Goal: Task Accomplishment & Management: Manage account settings

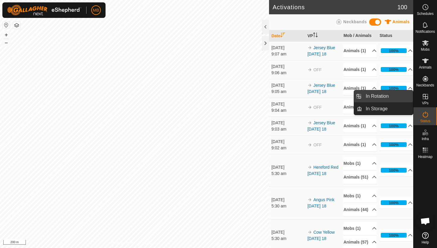
click at [395, 97] on link "In Rotation" at bounding box center [387, 96] width 51 height 12
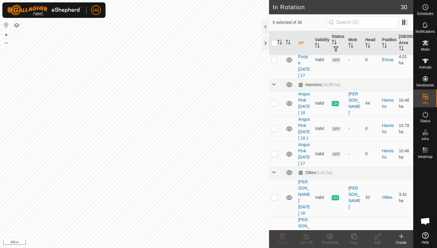
scroll to position [301, 0]
click at [275, 101] on p-checkbox at bounding box center [275, 103] width 6 height 5
checkbox input "true"
click at [275, 132] on p-checkbox at bounding box center [275, 129] width 6 height 5
checkbox input "true"
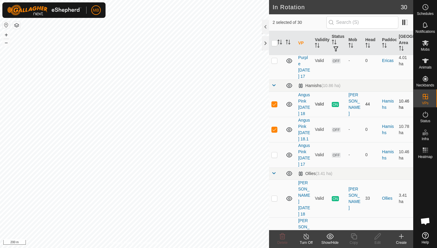
click at [276, 101] on p-checkbox at bounding box center [275, 103] width 6 height 5
checkbox input "false"
click at [274, 132] on p-checkbox at bounding box center [275, 129] width 6 height 5
checkbox input "false"
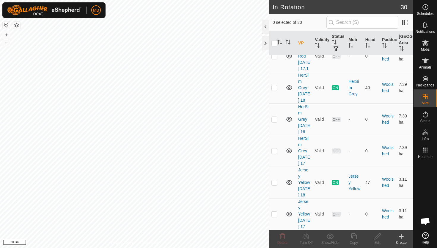
scroll to position [930, 0]
click at [276, 180] on p-checkbox at bounding box center [275, 182] width 6 height 5
checkbox input "true"
click at [353, 236] on icon at bounding box center [354, 235] width 7 height 7
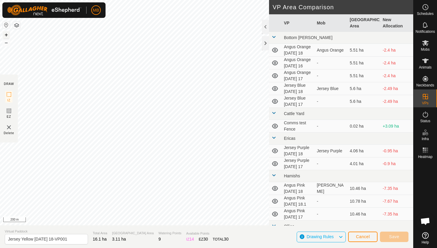
click at [7, 34] on button "+" at bounding box center [6, 34] width 7 height 7
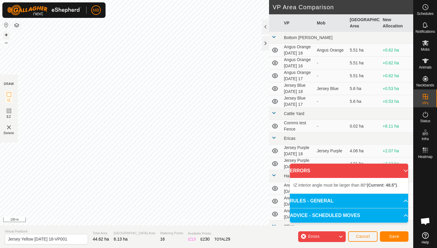
click at [6, 33] on button "+" at bounding box center [6, 34] width 7 height 7
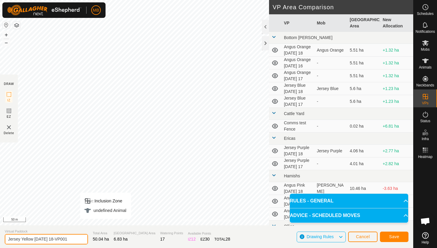
click at [72, 239] on input "Jersey Yellow Thursday 18-VP001" at bounding box center [46, 239] width 83 height 10
type input "Jersey Yellow Friday 19"
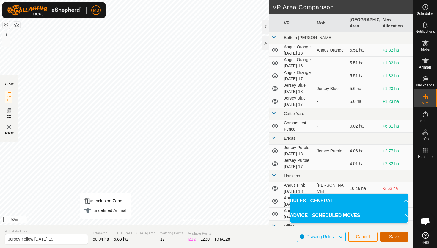
click at [399, 236] on span "Save" at bounding box center [394, 236] width 10 height 5
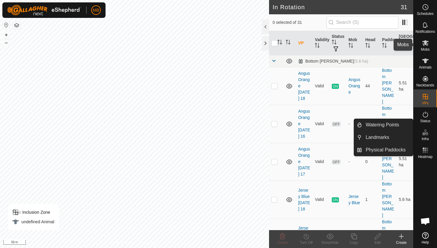
click at [425, 43] on icon at bounding box center [426, 43] width 7 height 6
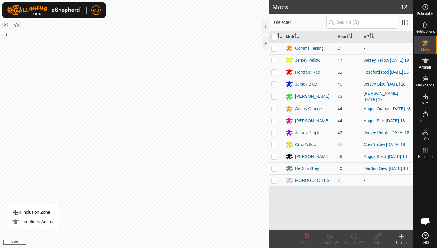
click at [273, 62] on p-checkbox at bounding box center [275, 60] width 6 height 5
checkbox input "true"
click at [353, 236] on icon at bounding box center [354, 235] width 7 height 7
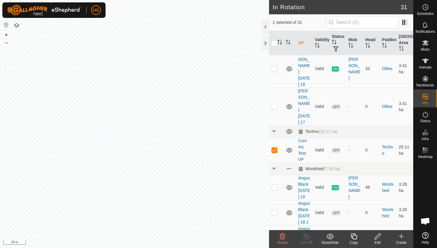
scroll to position [463, 0]
click at [275, 149] on p-checkbox at bounding box center [275, 148] width 6 height 5
checkbox input "false"
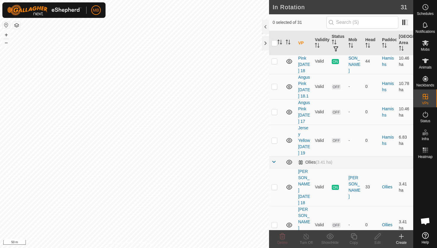
scroll to position [343, 0]
click at [275, 143] on p-checkbox at bounding box center [275, 141] width 6 height 5
checkbox input "true"
click at [6, 42] on button "–" at bounding box center [6, 42] width 7 height 7
click at [95, 5] on div "MB Schedules Notifications Mobs Animals Neckbands VPs Status Infra Heatmap Help…" at bounding box center [218, 124] width 437 height 248
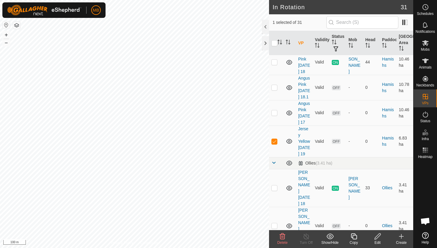
click at [379, 234] on icon at bounding box center [377, 235] width 7 height 7
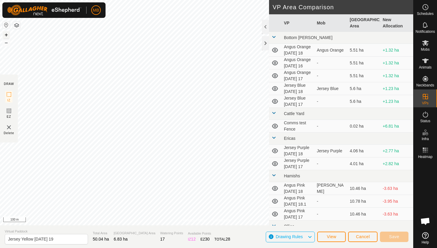
click at [7, 33] on button "+" at bounding box center [6, 34] width 7 height 7
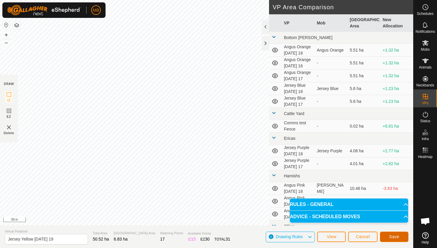
click at [397, 236] on span "Save" at bounding box center [394, 236] width 10 height 5
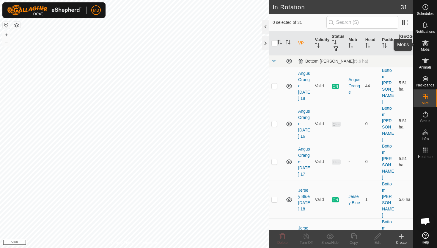
click at [426, 43] on icon at bounding box center [426, 43] width 7 height 6
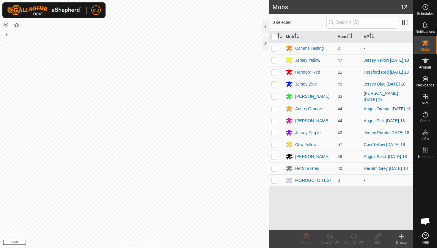
click at [275, 61] on p-checkbox at bounding box center [275, 60] width 6 height 5
checkbox input "true"
click at [354, 234] on icon at bounding box center [353, 236] width 5 height 6
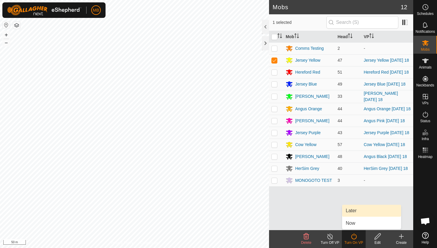
click at [356, 209] on link "Later" at bounding box center [371, 210] width 59 height 12
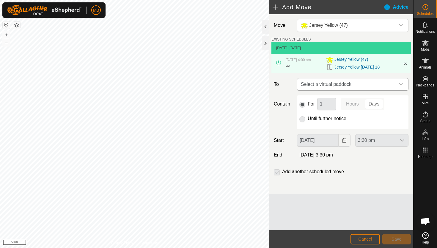
click at [400, 84] on icon "dropdown trigger" at bounding box center [401, 84] width 5 height 5
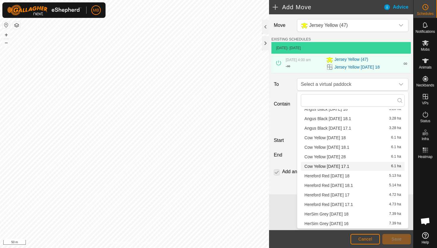
scroll to position [37, 0]
click at [363, 237] on span "Cancel" at bounding box center [366, 238] width 14 height 5
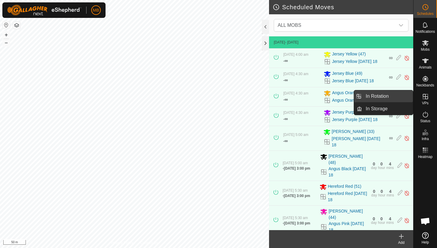
click at [397, 96] on link "In Rotation" at bounding box center [387, 96] width 51 height 12
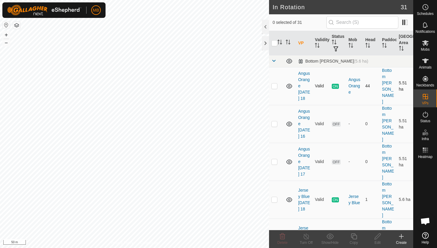
click at [274, 85] on p-checkbox at bounding box center [275, 85] width 6 height 5
checkbox input "true"
click at [356, 237] on icon at bounding box center [354, 236] width 6 height 6
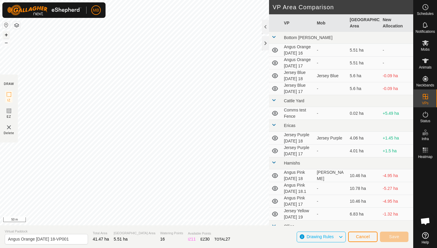
click at [8, 34] on button "+" at bounding box center [6, 34] width 7 height 7
click at [6, 36] on button "+" at bounding box center [6, 34] width 7 height 7
click at [5, 35] on button "+" at bounding box center [6, 34] width 7 height 7
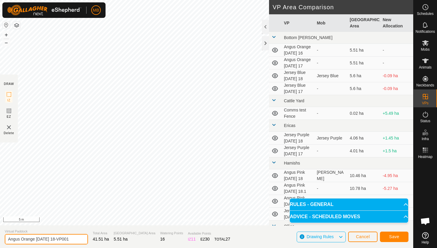
click at [73, 239] on input "Angus Orange Thursday 18-VP001" at bounding box center [46, 239] width 83 height 10
type input "Angus Orange [DATE] 19"
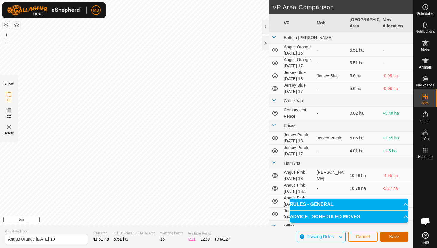
click at [391, 234] on span "Save" at bounding box center [394, 236] width 10 height 5
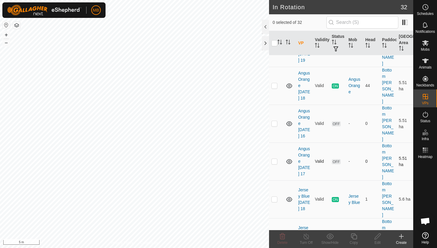
scroll to position [39, 0]
click at [274, 195] on p-checkbox at bounding box center [275, 197] width 6 height 5
checkbox input "true"
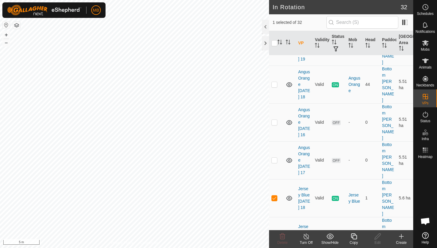
click at [353, 237] on icon at bounding box center [354, 236] width 6 height 6
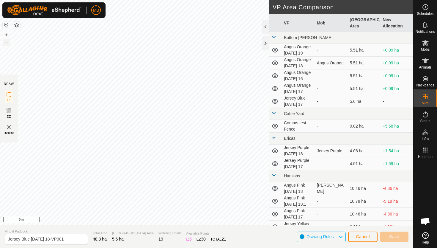
click at [6, 44] on button "–" at bounding box center [6, 42] width 7 height 7
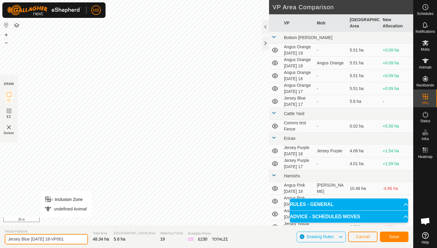
click at [72, 238] on input "Jersey Blue Thursday 18-VP001" at bounding box center [46, 239] width 83 height 10
type input "Jersey Blue [DATE] 19"
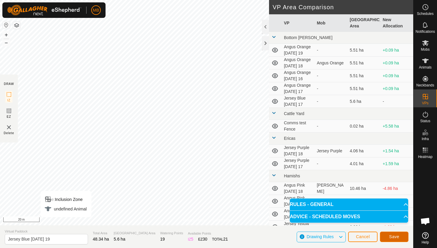
click at [400, 237] on button "Save" at bounding box center [394, 236] width 29 height 10
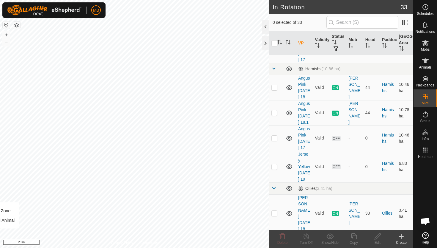
scroll to position [394, 0]
click at [275, 210] on p-checkbox at bounding box center [275, 212] width 6 height 5
checkbox input "true"
click at [354, 235] on icon at bounding box center [354, 235] width 7 height 7
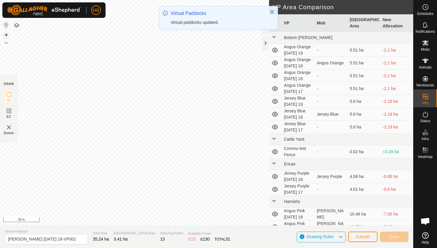
click at [5, 35] on button "+" at bounding box center [6, 34] width 7 height 7
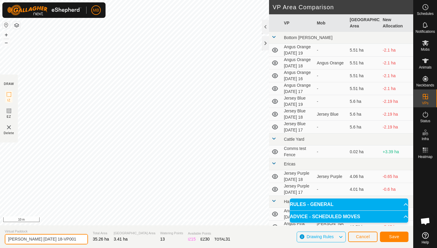
click at [73, 239] on input "Angus Green Thursday 18-VP001" at bounding box center [46, 239] width 83 height 10
type input "[PERSON_NAME] [DATE] 19"
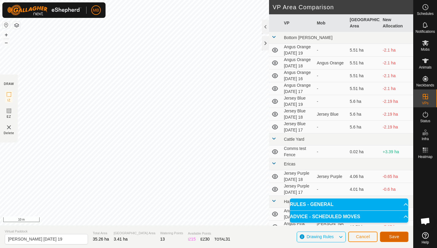
click at [398, 234] on span "Save" at bounding box center [394, 236] width 10 height 5
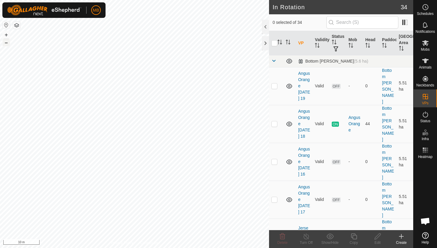
click at [7, 45] on button "–" at bounding box center [6, 42] width 7 height 7
click at [51, 13] on div "MB Schedules Notifications Mobs Animals Neckbands VPs Status Infra Heatmap Help…" at bounding box center [218, 124] width 437 height 248
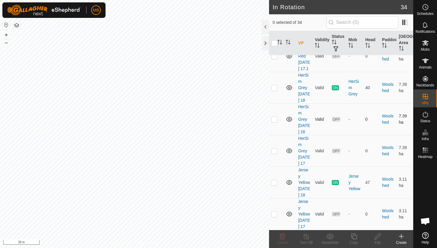
scroll to position [1016, 0]
click at [274, 90] on p-checkbox at bounding box center [275, 87] width 6 height 5
checkbox input "true"
click at [355, 236] on icon at bounding box center [354, 235] width 7 height 7
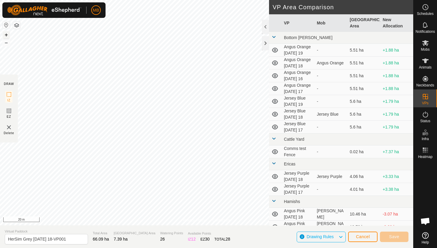
click at [6, 35] on button "+" at bounding box center [6, 34] width 7 height 7
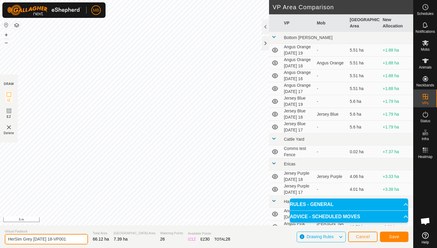
click at [72, 239] on input "HerSim Grey Thursday 18-VP001" at bounding box center [46, 239] width 83 height 10
type input "HerSim Grey [DATE] 19"
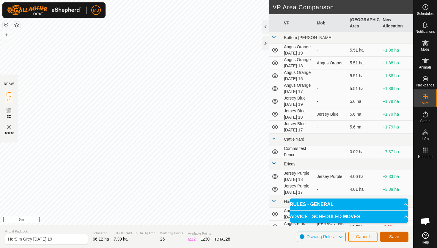
click at [397, 236] on span "Save" at bounding box center [394, 236] width 10 height 5
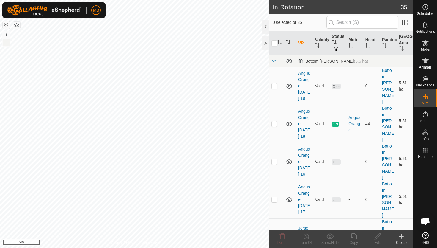
click at [5, 43] on button "–" at bounding box center [6, 42] width 7 height 7
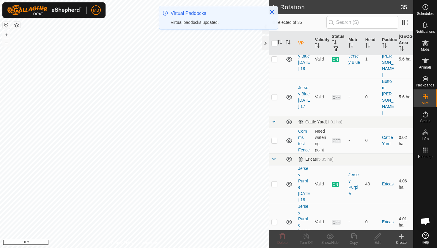
scroll to position [217, 0]
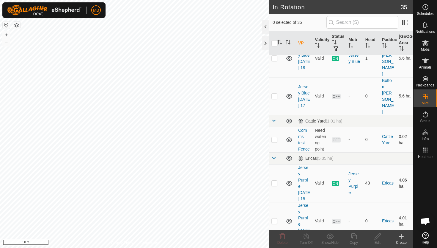
click at [276, 180] on p-checkbox at bounding box center [275, 182] width 6 height 5
checkbox input "true"
click at [355, 237] on icon at bounding box center [354, 235] width 7 height 7
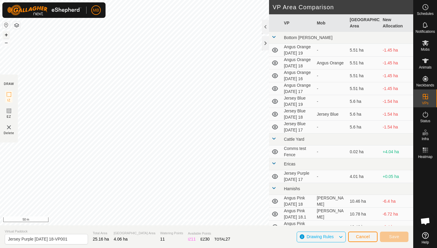
click at [6, 35] on button "+" at bounding box center [6, 34] width 7 height 7
click at [5, 35] on button "+" at bounding box center [6, 34] width 7 height 7
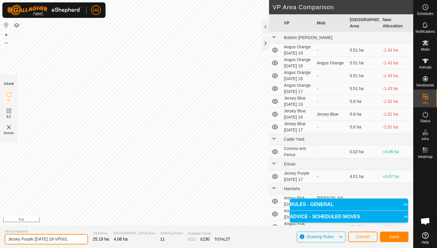
click at [73, 239] on input "Jersey Purple Thursday 18-VP001" at bounding box center [46, 239] width 83 height 10
type input "Jersey Purple [DATE] 19"
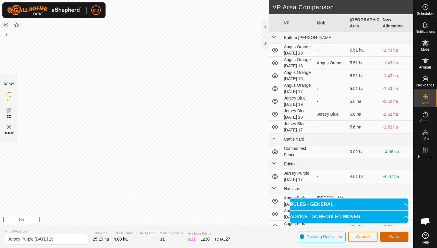
click at [402, 235] on button "Save" at bounding box center [394, 236] width 29 height 10
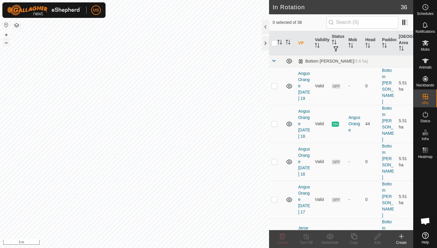
click at [4, 43] on button "–" at bounding box center [6, 42] width 7 height 7
click at [6, 42] on button "–" at bounding box center [6, 42] width 7 height 7
click at [88, 0] on html "MB Schedules Notifications Mobs Animals Neckbands VPs Status Infra Heatmap Help…" at bounding box center [218, 124] width 437 height 248
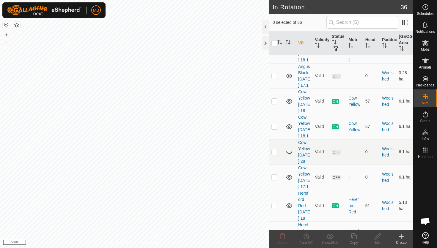
scroll to position [774, 0]
click at [274, 125] on p-checkbox at bounding box center [275, 127] width 6 height 5
checkbox input "true"
click at [353, 235] on icon at bounding box center [354, 236] width 6 height 6
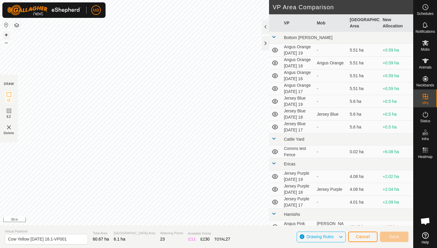
click at [6, 34] on button "+" at bounding box center [6, 34] width 7 height 7
click at [6, 33] on button "+" at bounding box center [6, 34] width 7 height 7
click at [7, 34] on button "+" at bounding box center [6, 34] width 7 height 7
click at [101, 9] on div "MB Schedules Notifications Mobs Animals Neckbands VPs Status Infra Heatmap Help…" at bounding box center [218, 124] width 437 height 248
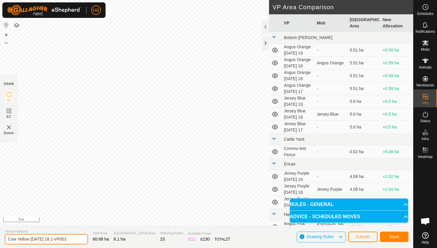
click at [72, 238] on input "Cow Yellow Thursday 18.1-VP001" at bounding box center [46, 239] width 83 height 10
type input "Cow Yellow [DATE] 19"
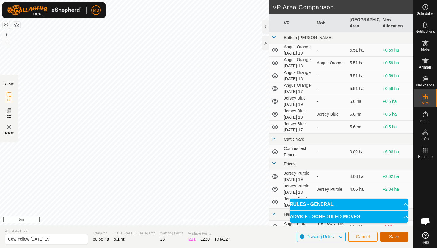
click at [398, 236] on span "Save" at bounding box center [394, 236] width 10 height 5
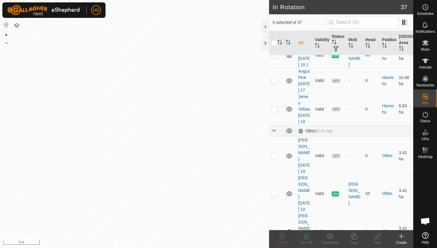
scroll to position [490, 0]
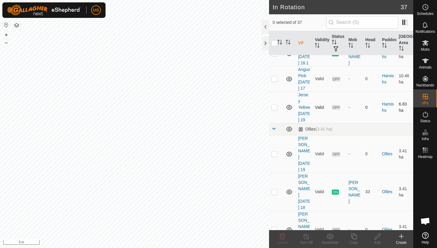
click at [275, 105] on p-checkbox at bounding box center [275, 107] width 6 height 5
click at [276, 105] on p-checkbox at bounding box center [275, 107] width 6 height 5
checkbox input "false"
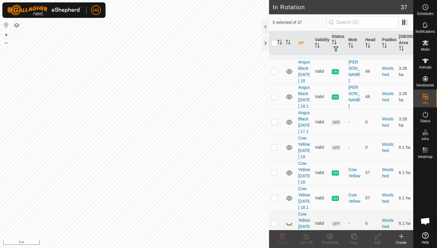
scroll to position [731, 0]
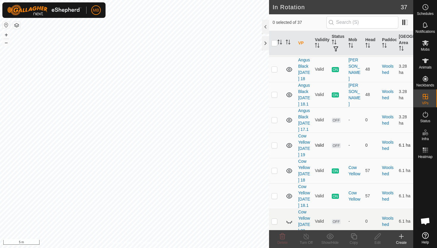
click at [274, 143] on p-checkbox at bounding box center [275, 145] width 6 height 5
checkbox input "true"
click at [354, 235] on icon at bounding box center [354, 235] width 7 height 7
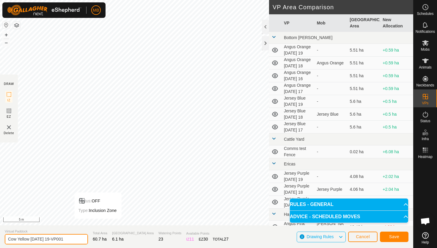
click at [68, 240] on input "Cow Yellow Friday 19-VP001" at bounding box center [46, 239] width 83 height 10
type input "Cow Yellow [DATE] 19.1"
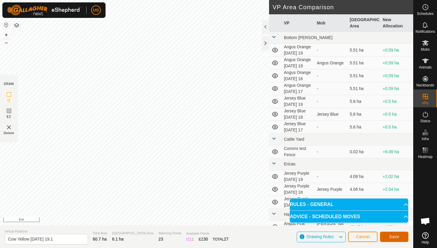
click at [402, 235] on button "Save" at bounding box center [394, 236] width 29 height 10
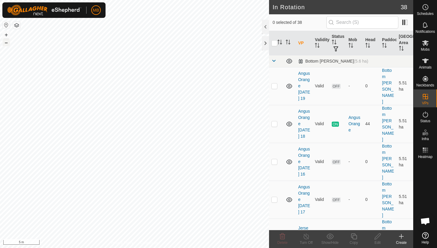
click at [6, 42] on button "–" at bounding box center [6, 42] width 7 height 7
click at [4, 43] on button "–" at bounding box center [6, 42] width 7 height 7
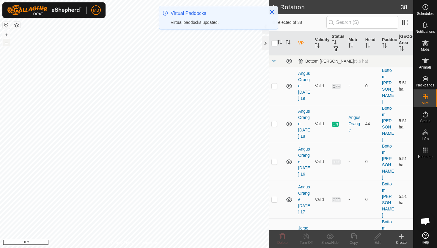
click at [4, 43] on button "–" at bounding box center [6, 42] width 7 height 7
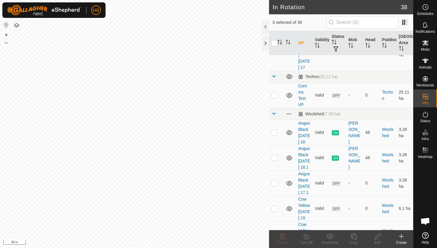
scroll to position [669, 0]
click at [276, 154] on p-checkbox at bounding box center [275, 156] width 6 height 5
checkbox input "true"
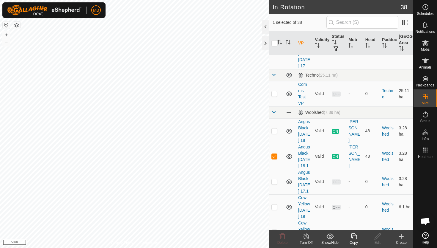
click at [356, 236] on icon at bounding box center [354, 235] width 7 height 7
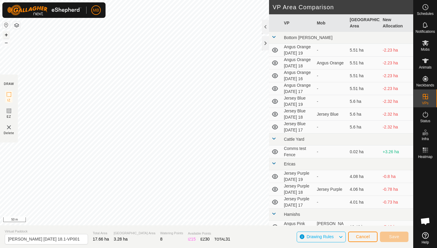
click at [6, 32] on button "+" at bounding box center [6, 34] width 7 height 7
click at [7, 34] on button "+" at bounding box center [6, 34] width 7 height 7
click at [6, 35] on button "+" at bounding box center [6, 34] width 7 height 7
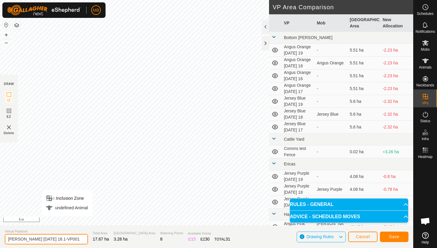
click at [73, 241] on input "Angus Black Thursday 18.1-VP001" at bounding box center [46, 239] width 83 height 10
type input "[PERSON_NAME][DATE][DATE] 19"
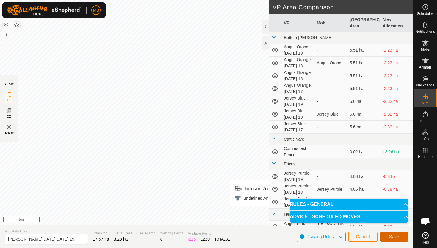
click at [399, 236] on span "Save" at bounding box center [394, 236] width 10 height 5
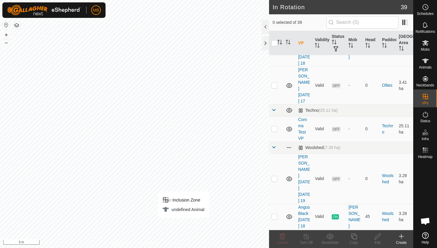
scroll to position [638, 0]
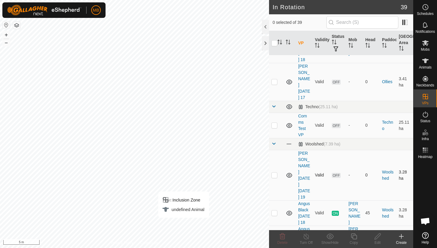
click at [274, 172] on p-checkbox at bounding box center [275, 174] width 6 height 5
checkbox input "true"
click at [354, 236] on icon at bounding box center [354, 235] width 7 height 7
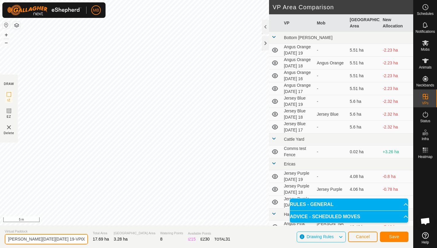
click at [65, 239] on input "Angus Black Friday 19-VP001" at bounding box center [46, 239] width 83 height 10
type input "[PERSON_NAME][DATE][DATE] 19.1"
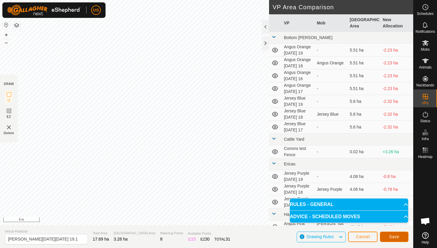
click at [394, 233] on button "Save" at bounding box center [394, 236] width 29 height 10
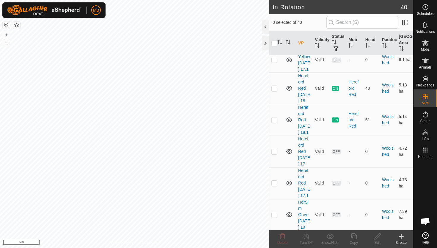
scroll to position [1030, 0]
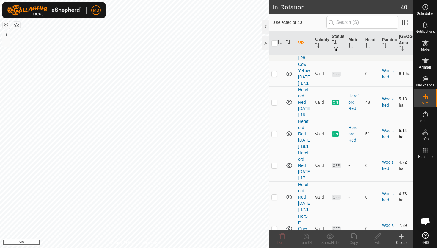
click at [275, 131] on p-checkbox at bounding box center [275, 133] width 6 height 5
checkbox input "true"
click at [354, 236] on icon at bounding box center [354, 235] width 7 height 7
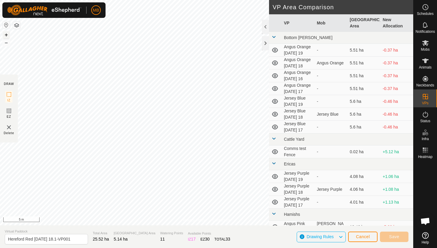
click at [9, 34] on button "+" at bounding box center [6, 34] width 7 height 7
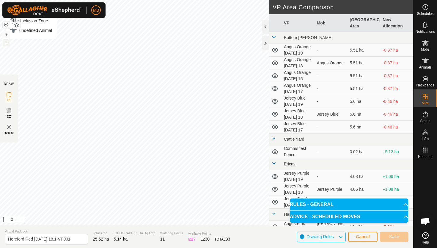
click at [7, 45] on button "–" at bounding box center [6, 42] width 7 height 7
click at [7, 35] on button "+" at bounding box center [6, 34] width 7 height 7
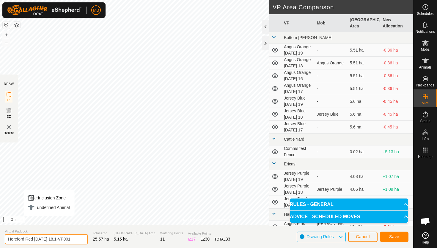
click at [75, 240] on input "Hereford Red Thursday 18.1-VP001" at bounding box center [46, 239] width 83 height 10
type input "Hereford Red [DATE] 19"
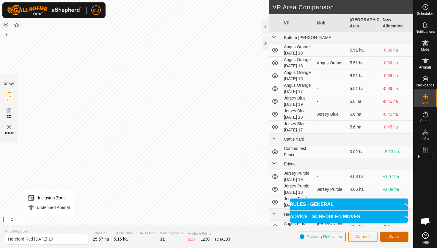
click at [394, 237] on span "Save" at bounding box center [394, 236] width 10 height 5
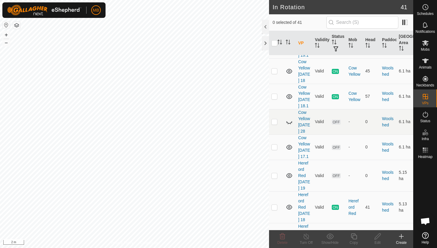
scroll to position [962, 0]
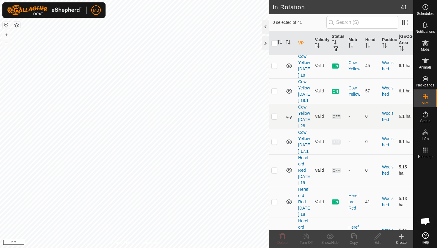
click at [274, 168] on p-checkbox at bounding box center [275, 170] width 6 height 5
checkbox input "true"
click at [356, 237] on icon at bounding box center [354, 236] width 6 height 6
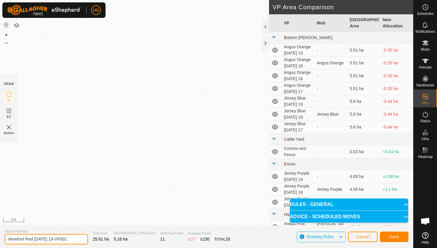
click at [68, 237] on input "Hereford Red Friday 19-VP001" at bounding box center [46, 239] width 83 height 10
type input "Hereford Red [DATE] 19.1"
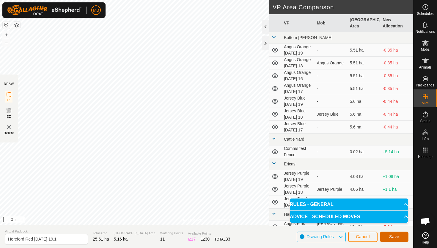
click at [389, 235] on span "Save" at bounding box center [394, 236] width 10 height 5
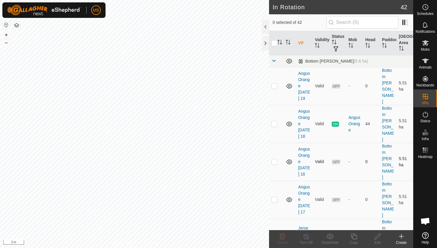
click at [274, 159] on p-checkbox at bounding box center [275, 161] width 6 height 5
checkbox input "true"
click at [276, 197] on p-checkbox at bounding box center [275, 199] width 6 height 5
checkbox input "true"
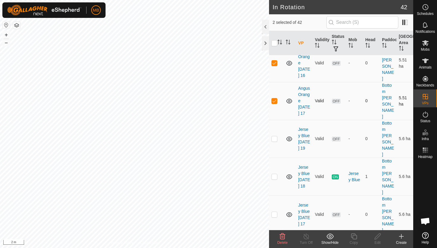
scroll to position [101, 0]
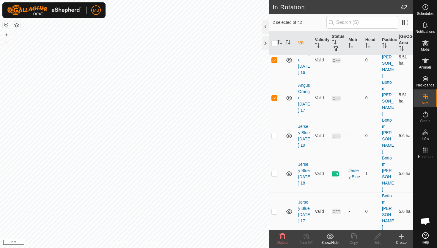
click at [276, 209] on p-checkbox at bounding box center [275, 211] width 6 height 5
checkbox input "true"
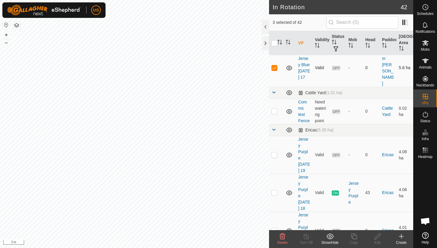
scroll to position [250, 0]
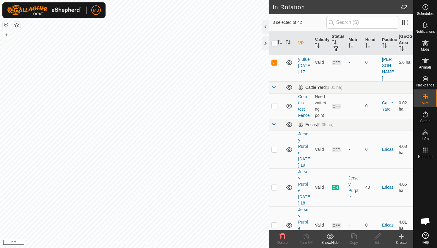
click at [275, 222] on p-checkbox at bounding box center [275, 224] width 6 height 5
checkbox input "true"
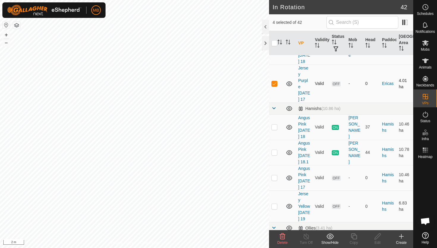
scroll to position [393, 0]
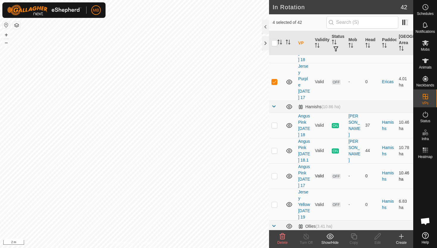
click at [273, 173] on p-checkbox at bounding box center [275, 175] width 6 height 5
checkbox input "true"
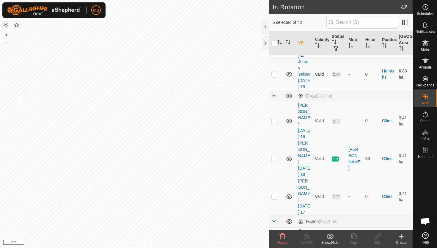
scroll to position [525, 0]
click at [275, 192] on p-checkbox at bounding box center [275, 194] width 6 height 5
checkbox input "true"
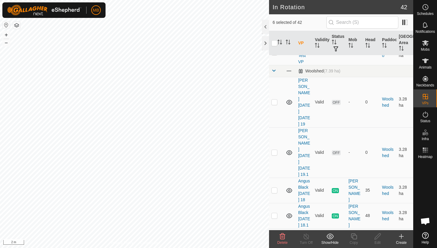
scroll to position [714, 0]
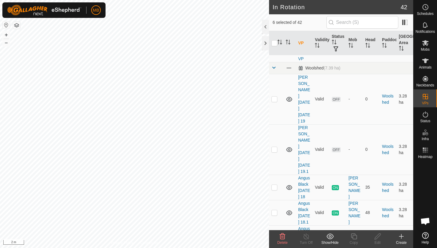
click at [274, 235] on p-checkbox at bounding box center [275, 237] width 6 height 5
checkbox input "true"
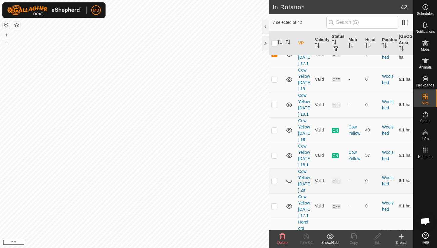
scroll to position [903, 0]
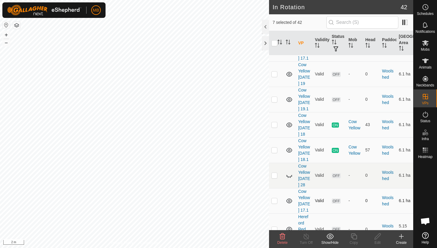
click at [276, 198] on p-checkbox at bounding box center [275, 200] width 6 height 5
checkbox input "true"
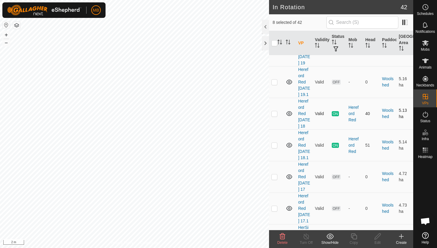
scroll to position [1082, 0]
click at [275, 173] on p-checkbox at bounding box center [275, 175] width 6 height 5
checkbox input "true"
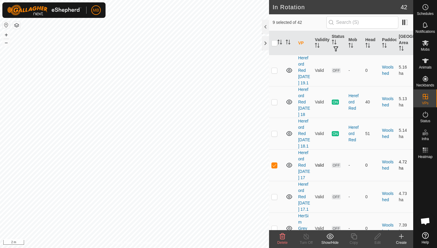
scroll to position [1094, 0]
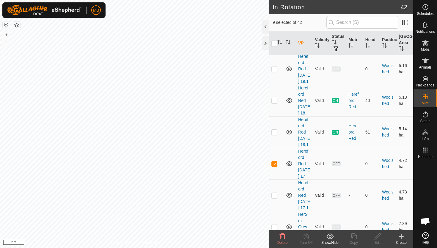
click at [273, 193] on p-checkbox at bounding box center [275, 195] width 6 height 5
checkbox input "true"
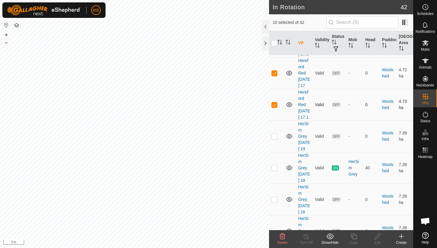
scroll to position [1189, 0]
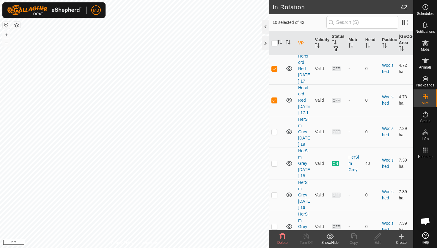
click at [273, 192] on p-checkbox at bounding box center [275, 194] width 6 height 5
checkbox input "true"
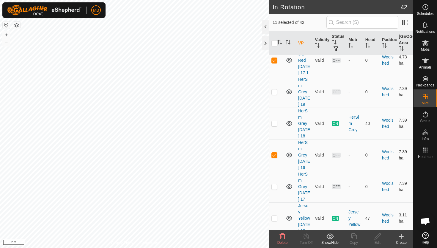
scroll to position [1234, 0]
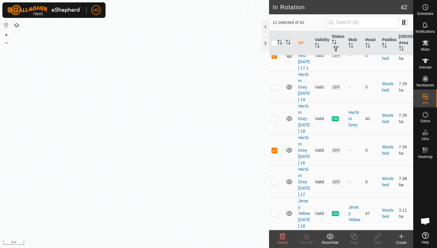
click at [275, 180] on p-checkbox at bounding box center [275, 181] width 6 height 5
checkbox input "true"
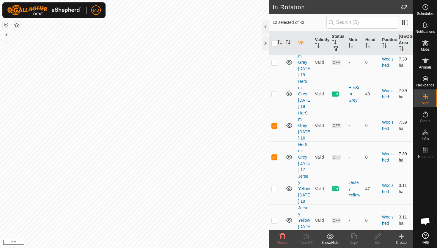
scroll to position [1277, 0]
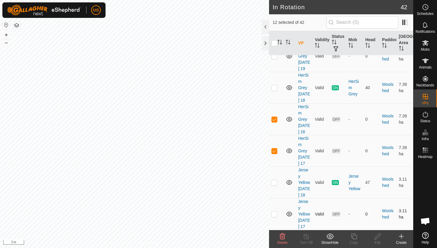
click at [275, 211] on p-checkbox at bounding box center [275, 213] width 6 height 5
checkbox input "true"
click at [282, 233] on icon at bounding box center [282, 235] width 7 height 7
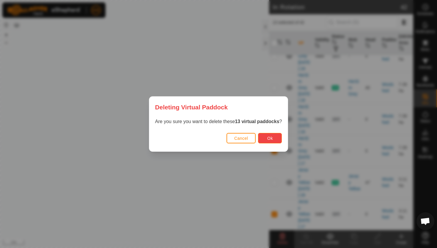
click at [273, 137] on span "Ok" at bounding box center [271, 138] width 6 height 5
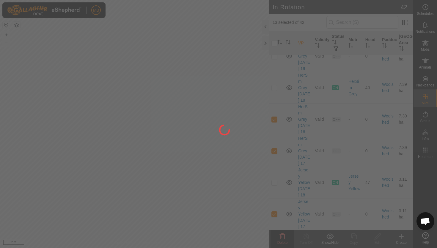
checkbox input "false"
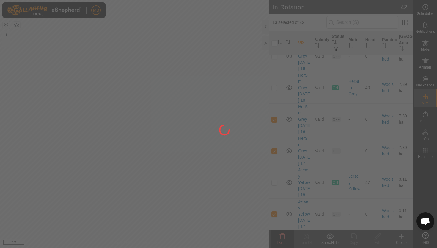
checkbox input "false"
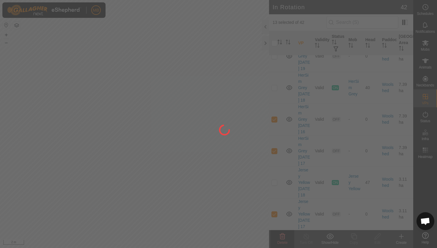
checkbox input "false"
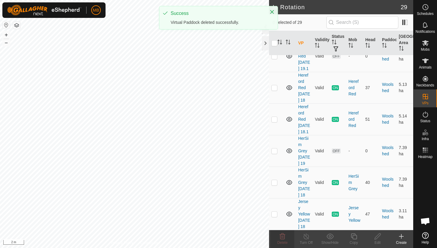
scroll to position [0, 0]
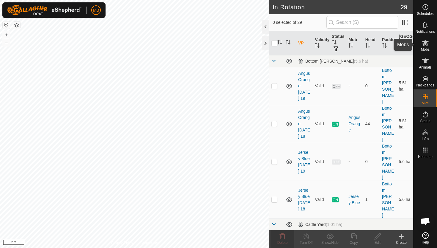
click at [425, 46] on icon at bounding box center [425, 42] width 7 height 7
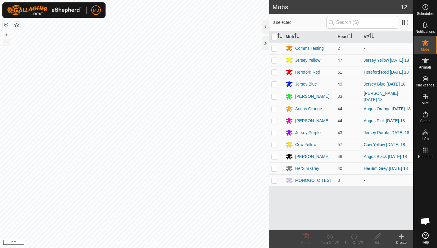
click at [7, 45] on button "–" at bounding box center [6, 42] width 7 height 7
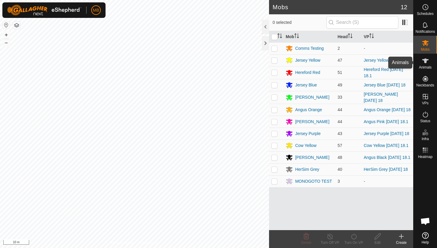
click at [426, 60] on icon at bounding box center [426, 60] width 7 height 5
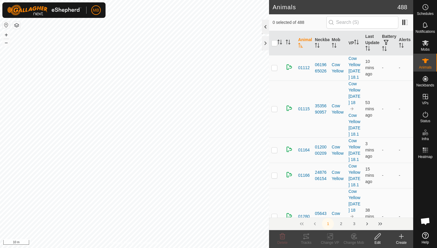
click at [266, 29] on div at bounding box center [265, 27] width 7 height 14
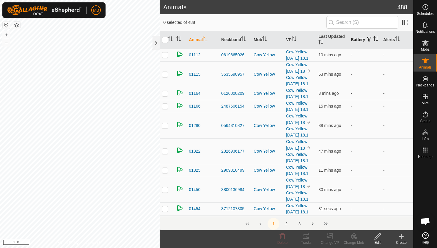
click at [353, 39] on th "Battery" at bounding box center [365, 40] width 32 height 18
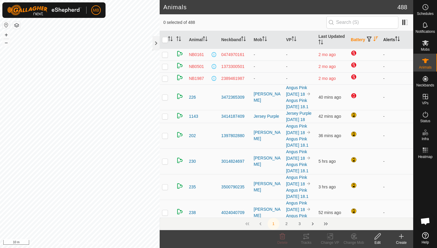
click at [398, 38] on icon "Activate to sort" at bounding box center [397, 38] width 5 height 5
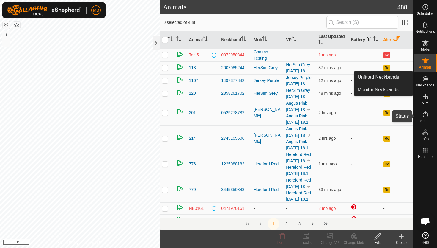
click at [426, 112] on icon at bounding box center [425, 114] width 7 height 7
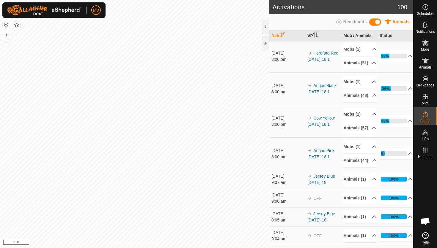
scroll to position [1, 0]
click at [425, 62] on icon at bounding box center [426, 60] width 7 height 5
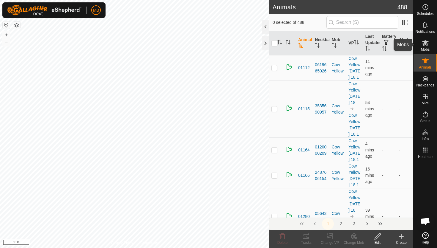
click at [425, 46] on icon at bounding box center [425, 42] width 7 height 7
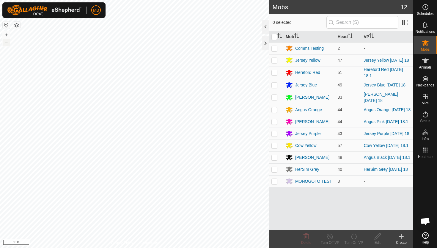
click at [8, 43] on button "–" at bounding box center [6, 42] width 7 height 7
click at [7, 43] on button "–" at bounding box center [6, 42] width 7 height 7
click at [273, 61] on p-checkbox at bounding box center [275, 60] width 6 height 5
checkbox input "false"
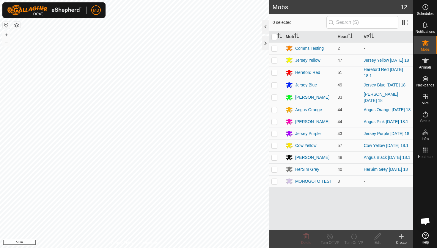
click at [275, 73] on p-checkbox at bounding box center [275, 72] width 6 height 5
checkbox input "true"
click at [355, 234] on icon at bounding box center [354, 235] width 7 height 7
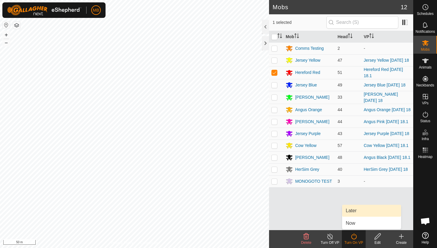
click at [354, 210] on link "Later" at bounding box center [371, 210] width 59 height 12
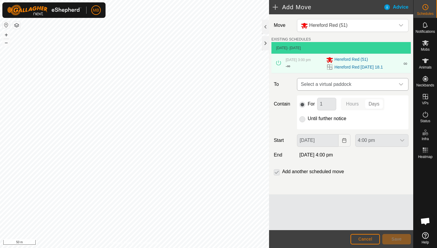
click at [401, 86] on icon "dropdown trigger" at bounding box center [401, 84] width 5 height 5
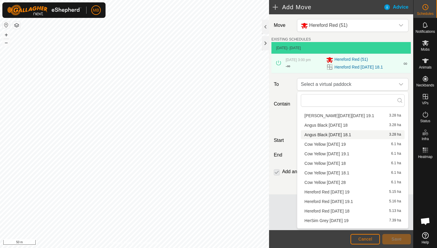
scroll to position [22, 0]
click at [342, 192] on li "Hereford Red [DATE] 19 5.15 ha" at bounding box center [353, 190] width 104 height 9
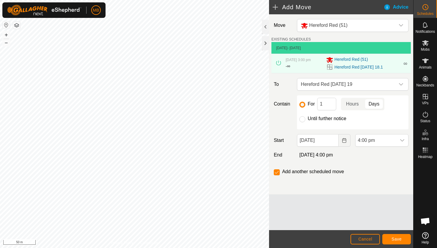
click at [323, 117] on label "Until further notice" at bounding box center [327, 118] width 39 height 5
click at [306, 117] on input "Until further notice" at bounding box center [303, 119] width 6 height 6
radio input "true"
checkbox input "false"
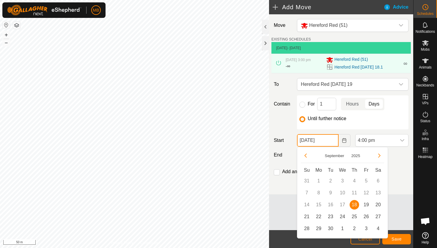
click at [331, 139] on input "[DATE]" at bounding box center [317, 140] width 41 height 12
click at [367, 205] on span "19" at bounding box center [367, 205] width 10 height 10
type input "[DATE]"
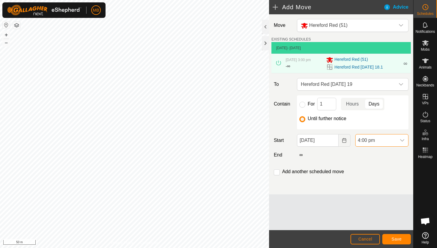
click at [392, 141] on span "4:00 pm" at bounding box center [376, 140] width 41 height 12
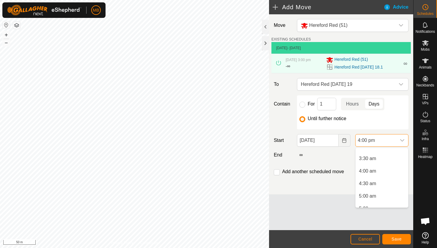
scroll to position [83, 0]
click at [381, 195] on li "5:00 am" at bounding box center [382, 195] width 53 height 12
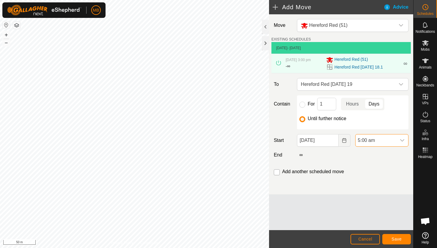
click at [277, 173] on input "checkbox" at bounding box center [277, 172] width 6 height 6
checkbox input "true"
click at [393, 237] on span "Save" at bounding box center [397, 238] width 10 height 5
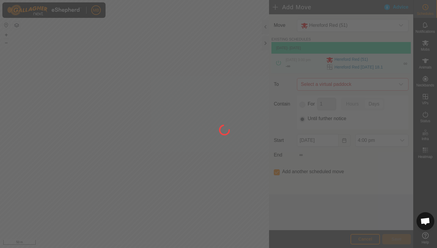
type input "[DATE]"
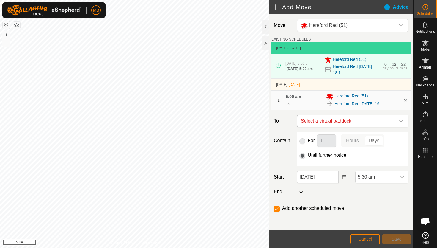
click at [400, 123] on icon "dropdown trigger" at bounding box center [401, 120] width 5 height 5
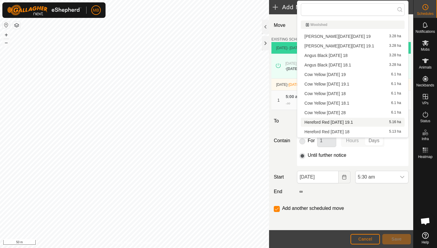
click at [367, 123] on li "Hereford Red [DATE] 19.1 5.16 ha" at bounding box center [353, 122] width 104 height 9
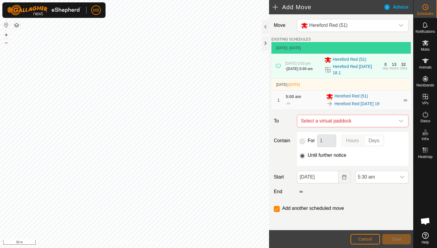
checkbox input "false"
click at [389, 178] on span "5:30 am" at bounding box center [376, 177] width 41 height 12
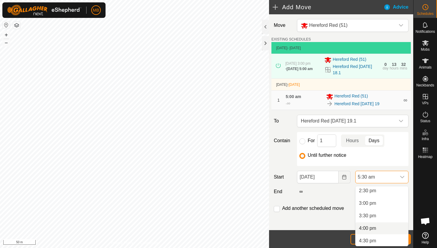
scroll to position [361, 0]
click at [389, 206] on li "3:00 pm" at bounding box center [382, 206] width 53 height 12
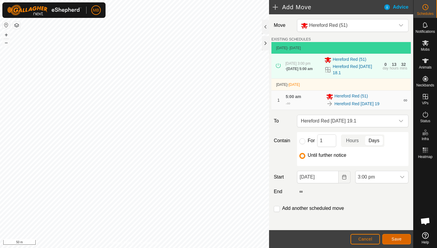
click at [394, 238] on span "Save" at bounding box center [397, 238] width 10 height 5
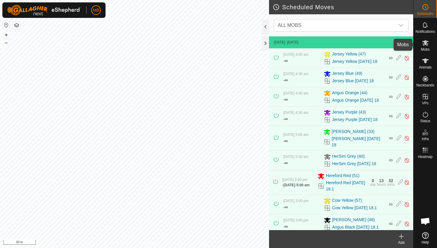
click at [425, 45] on icon at bounding box center [425, 42] width 7 height 7
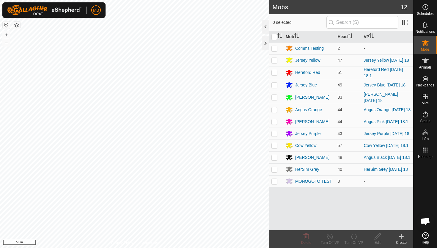
click at [274, 85] on p-checkbox at bounding box center [275, 84] width 6 height 5
checkbox input "true"
click at [354, 236] on icon at bounding box center [354, 235] width 7 height 7
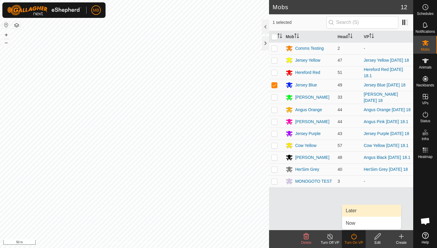
click at [355, 212] on link "Later" at bounding box center [371, 210] width 59 height 12
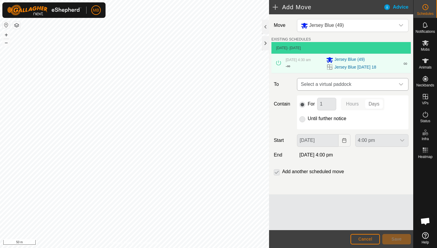
click at [400, 82] on icon "dropdown trigger" at bounding box center [401, 84] width 5 height 5
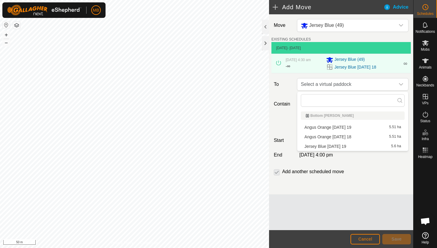
click at [345, 145] on li "Jersey Blue [DATE] 19 5.6 ha" at bounding box center [353, 146] width 104 height 9
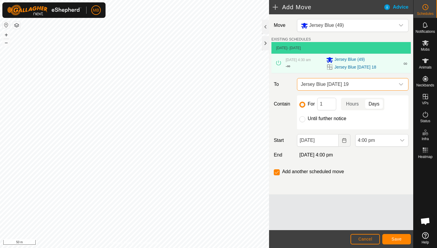
click at [323, 119] on label "Until further notice" at bounding box center [327, 118] width 39 height 5
click at [306, 119] on input "Until further notice" at bounding box center [303, 119] width 6 height 6
radio input "true"
checkbox input "false"
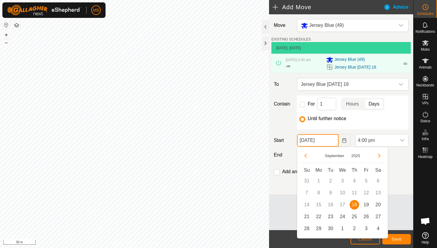
click at [331, 141] on input "[DATE]" at bounding box center [317, 140] width 41 height 12
click at [366, 204] on span "19" at bounding box center [367, 205] width 10 height 10
type input "[DATE]"
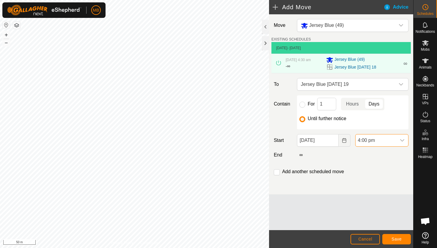
click at [391, 141] on span "4:00 pm" at bounding box center [376, 140] width 41 height 12
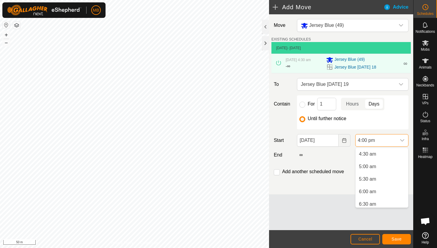
scroll to position [110, 0]
click at [383, 159] on li "4:30 am" at bounding box center [382, 156] width 53 height 12
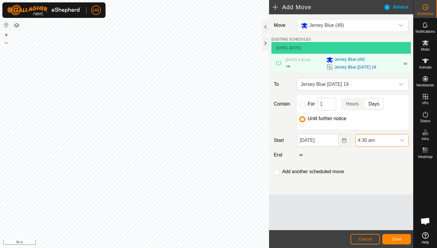
scroll to position [352, 0]
click at [402, 237] on button "Save" at bounding box center [397, 239] width 29 height 10
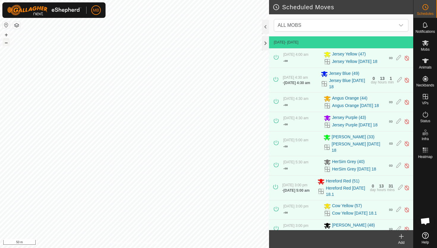
click at [6, 44] on button "–" at bounding box center [6, 42] width 7 height 7
click at [426, 46] on icon at bounding box center [425, 42] width 7 height 7
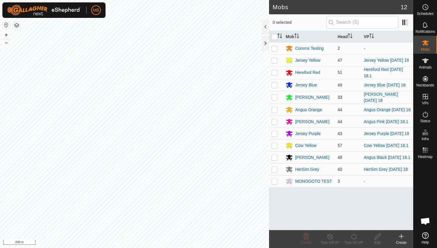
click at [274, 99] on p-checkbox at bounding box center [275, 97] width 6 height 5
checkbox input "true"
click at [352, 236] on icon at bounding box center [354, 235] width 7 height 7
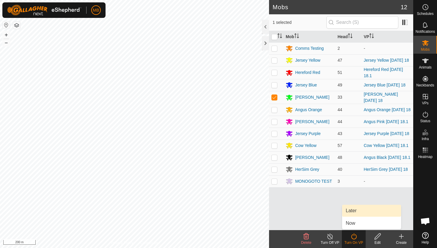
click at [358, 214] on link "Later" at bounding box center [371, 210] width 59 height 12
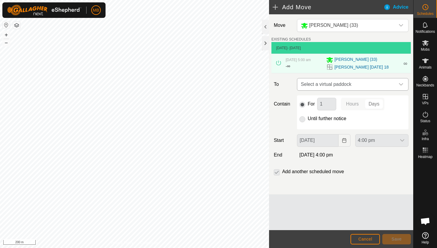
click at [401, 84] on icon "dropdown trigger" at bounding box center [401, 84] width 5 height 5
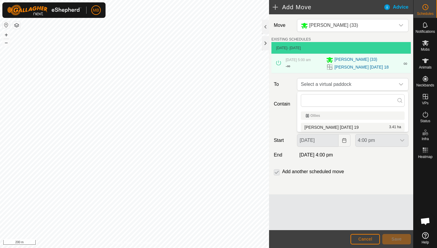
click at [344, 127] on li "[PERSON_NAME] [DATE] 19 3.41 ha" at bounding box center [353, 127] width 104 height 9
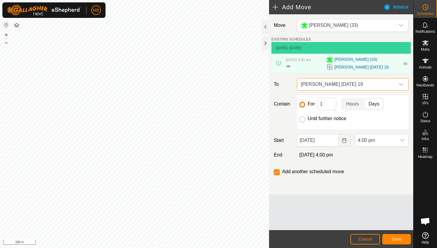
click at [304, 119] on input "Until further notice" at bounding box center [303, 119] width 6 height 6
radio input "true"
checkbox input "false"
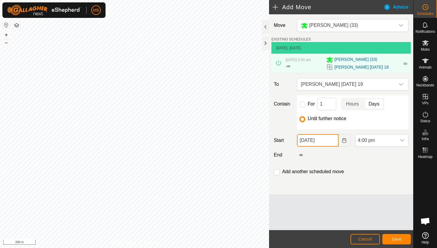
click at [333, 141] on input "[DATE]" at bounding box center [317, 140] width 41 height 12
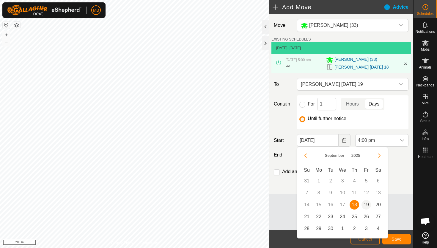
click at [367, 204] on span "19" at bounding box center [367, 205] width 10 height 10
type input "[DATE]"
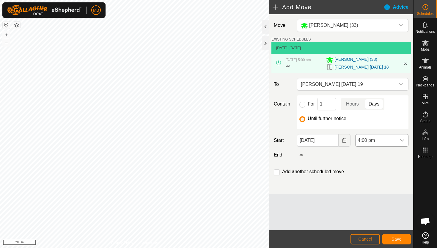
click at [397, 140] on div "dropdown trigger" at bounding box center [403, 140] width 12 height 12
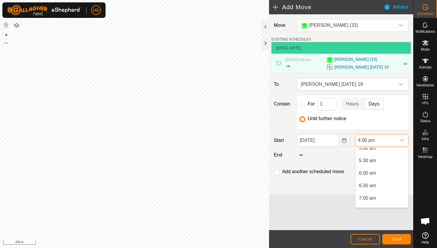
scroll to position [126, 0]
click at [391, 162] on li "5:30 am" at bounding box center [382, 165] width 53 height 12
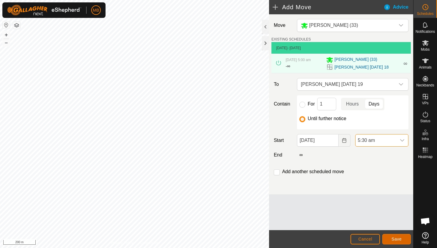
click at [395, 239] on span "Save" at bounding box center [397, 238] width 10 height 5
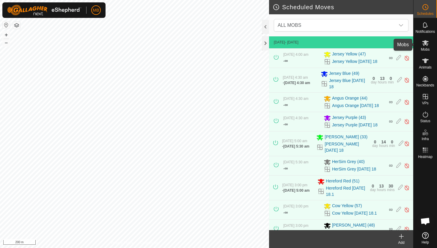
click at [427, 44] on icon at bounding box center [425, 42] width 7 height 7
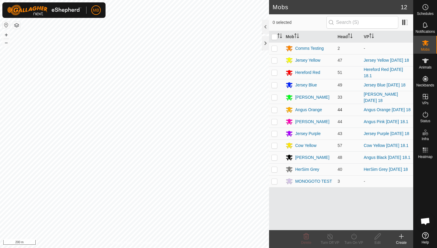
click at [274, 111] on p-checkbox at bounding box center [275, 109] width 6 height 5
checkbox input "true"
click at [356, 236] on icon at bounding box center [354, 235] width 7 height 7
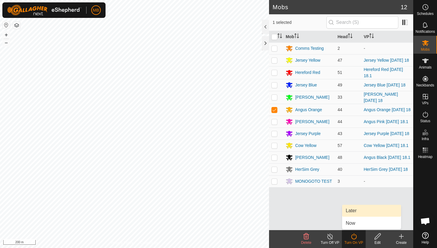
click at [358, 211] on link "Later" at bounding box center [371, 210] width 59 height 12
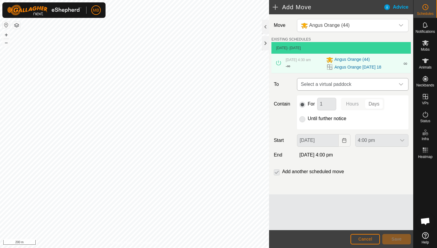
click at [403, 83] on icon "dropdown trigger" at bounding box center [401, 84] width 5 height 5
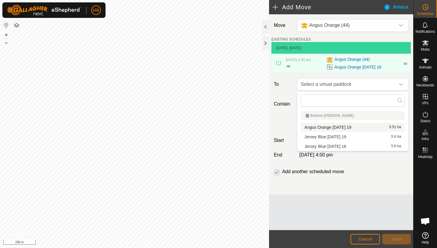
click at [348, 127] on li "Angus Orange [DATE] 19 5.51 ha" at bounding box center [353, 127] width 104 height 9
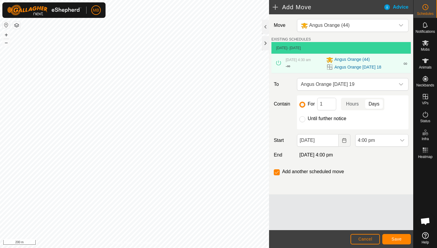
click at [320, 118] on label "Until further notice" at bounding box center [327, 118] width 39 height 5
click at [306, 118] on input "Until further notice" at bounding box center [303, 119] width 6 height 6
radio input "true"
checkbox input "false"
click at [331, 138] on input "[DATE]" at bounding box center [317, 140] width 41 height 12
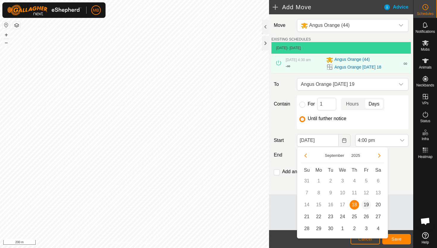
click at [366, 202] on span "19" at bounding box center [367, 205] width 10 height 10
type input "[DATE]"
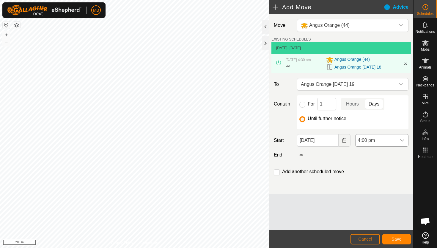
click at [394, 140] on span "4:00 pm" at bounding box center [376, 140] width 41 height 12
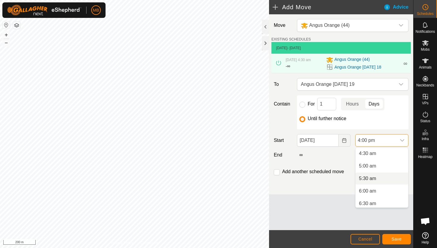
scroll to position [110, 0]
click at [393, 160] on li "4:30 am" at bounding box center [382, 156] width 53 height 12
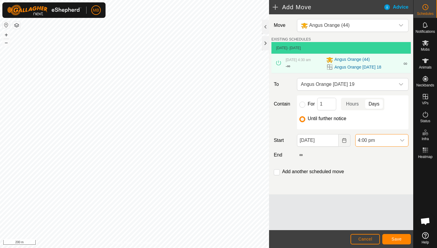
scroll to position [352, 0]
click at [401, 236] on span "Save" at bounding box center [397, 238] width 10 height 5
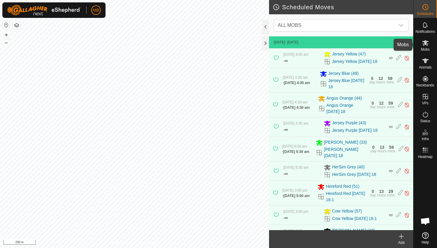
click at [426, 43] on icon at bounding box center [426, 43] width 7 height 6
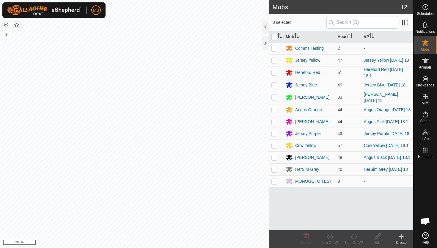
click at [274, 124] on p-checkbox at bounding box center [275, 121] width 6 height 5
click at [274, 123] on p-checkbox at bounding box center [275, 121] width 6 height 5
checkbox input "false"
click at [275, 136] on p-checkbox at bounding box center [275, 133] width 6 height 5
checkbox input "true"
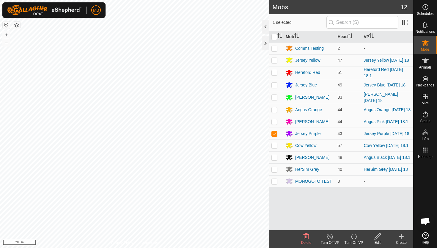
click at [354, 236] on icon at bounding box center [354, 235] width 7 height 7
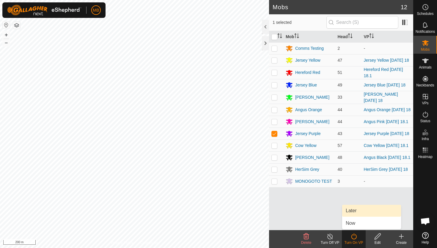
click at [360, 211] on link "Later" at bounding box center [371, 210] width 59 height 12
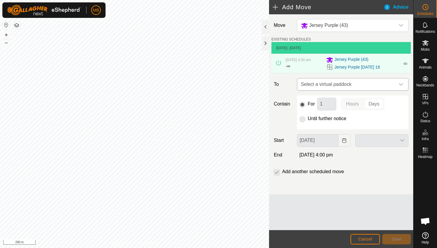
click at [404, 84] on div "dropdown trigger" at bounding box center [401, 84] width 12 height 12
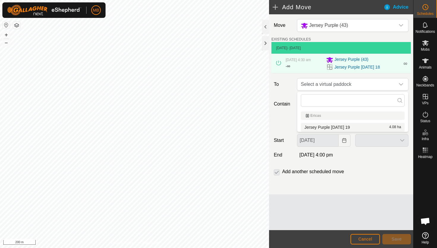
click at [354, 126] on li "Jersey Purple [DATE] 19 4.08 ha" at bounding box center [353, 127] width 104 height 9
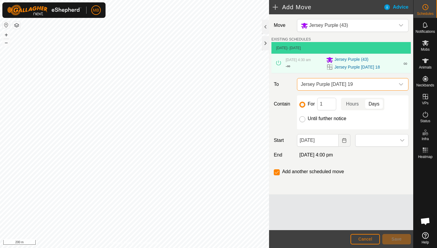
click at [303, 118] on input "Until further notice" at bounding box center [303, 119] width 6 height 6
radio input "true"
checkbox input "false"
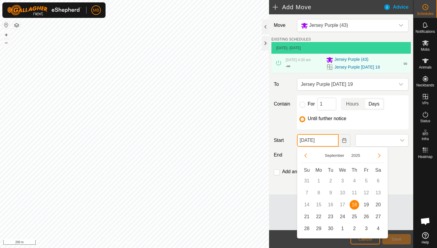
click at [330, 143] on input "[DATE]" at bounding box center [317, 140] width 41 height 12
click at [366, 205] on span "19" at bounding box center [367, 205] width 10 height 10
type input "[DATE]"
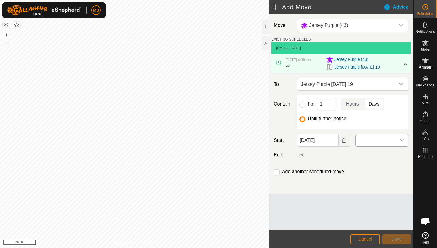
click at [389, 141] on span at bounding box center [376, 140] width 41 height 12
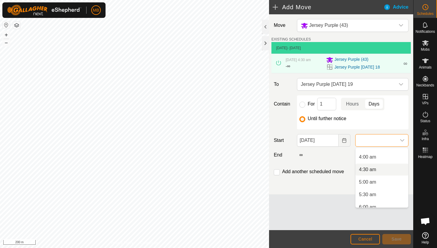
scroll to position [97, 0]
click at [380, 180] on li "5:00 am" at bounding box center [382, 182] width 53 height 12
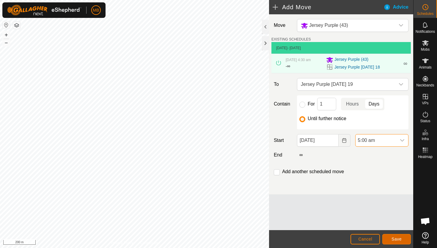
click at [398, 242] on button "Save" at bounding box center [397, 239] width 29 height 10
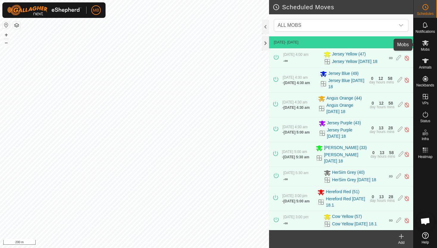
click at [426, 46] on icon at bounding box center [425, 42] width 7 height 7
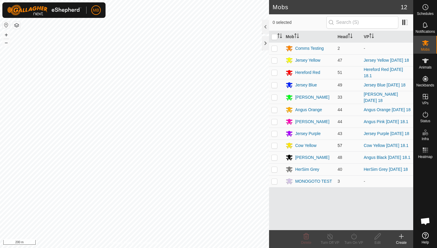
click at [274, 148] on p-checkbox at bounding box center [275, 145] width 6 height 5
checkbox input "true"
click at [354, 237] on icon at bounding box center [354, 235] width 7 height 7
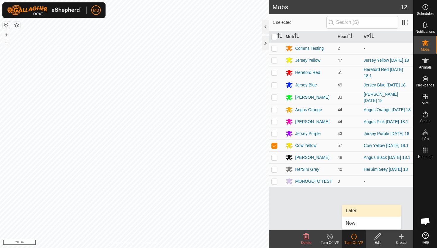
click at [357, 210] on link "Later" at bounding box center [371, 210] width 59 height 12
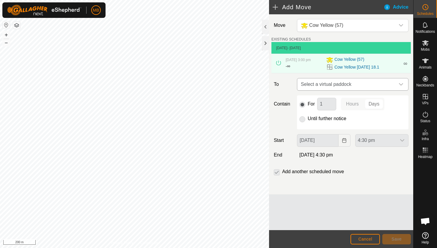
click at [402, 85] on icon "dropdown trigger" at bounding box center [401, 84] width 4 height 2
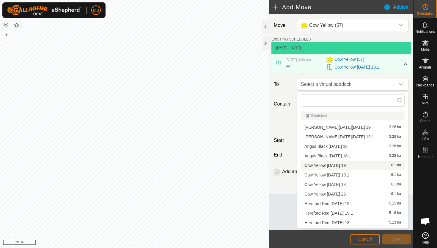
click at [352, 164] on li "Cow Yellow [DATE] 19 6.1 ha" at bounding box center [353, 165] width 104 height 9
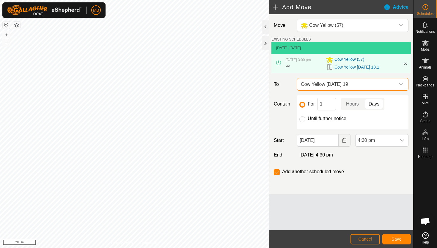
click at [334, 117] on label "Until further notice" at bounding box center [327, 118] width 39 height 5
click at [306, 117] on input "Until further notice" at bounding box center [303, 119] width 6 height 6
radio input "true"
checkbox input "false"
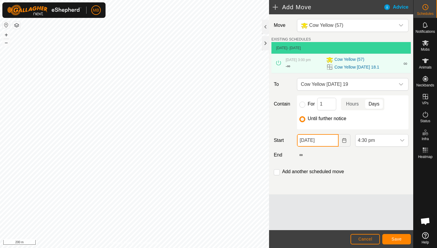
click at [334, 137] on input "[DATE]" at bounding box center [317, 140] width 41 height 12
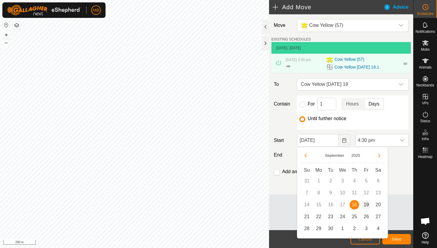
click at [367, 206] on span "19" at bounding box center [367, 205] width 10 height 10
type input "[DATE]"
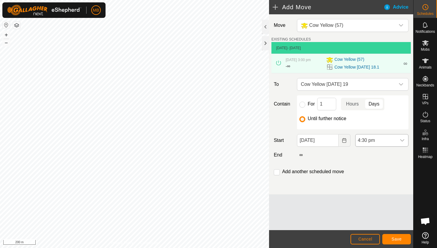
click at [392, 139] on span "4:30 pm" at bounding box center [376, 140] width 41 height 12
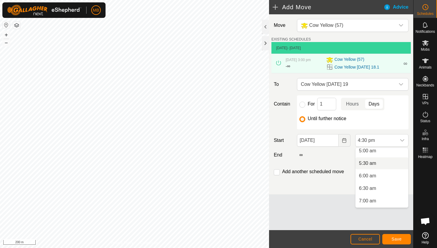
click at [389, 164] on li "5:30 am" at bounding box center [382, 163] width 53 height 12
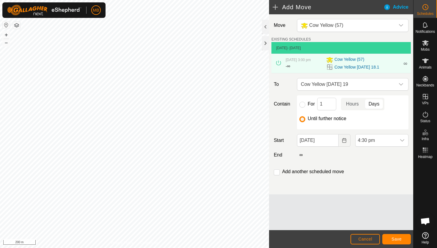
scroll to position [365, 0]
click at [278, 171] on input "checkbox" at bounding box center [277, 172] width 6 height 6
checkbox input "true"
click at [397, 240] on span "Save" at bounding box center [397, 238] width 10 height 5
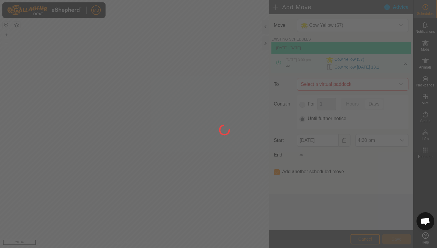
type input "[DATE]"
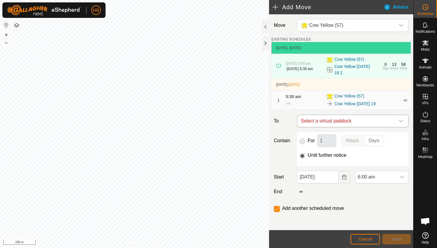
click at [402, 121] on icon "dropdown trigger" at bounding box center [401, 120] width 5 height 5
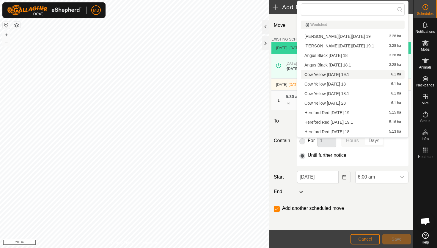
click at [355, 75] on li "Cow Yellow [DATE] 19.1 6.1 ha" at bounding box center [353, 74] width 104 height 9
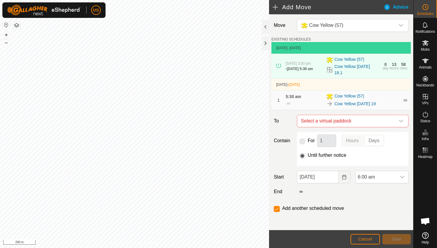
checkbox input "false"
click at [383, 179] on span "6:00 am" at bounding box center [376, 177] width 41 height 12
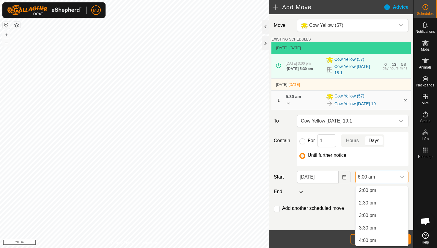
scroll to position [352, 0]
click at [388, 215] on li "3:00 pm" at bounding box center [382, 215] width 53 height 12
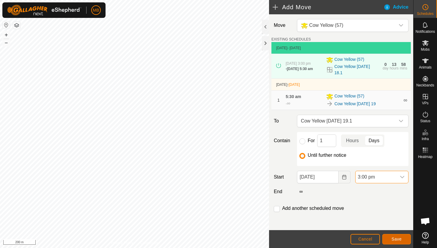
click at [397, 241] on button "Save" at bounding box center [397, 239] width 29 height 10
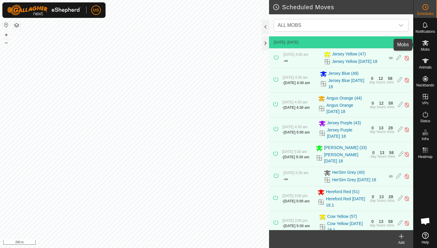
click at [426, 43] on icon at bounding box center [426, 43] width 7 height 6
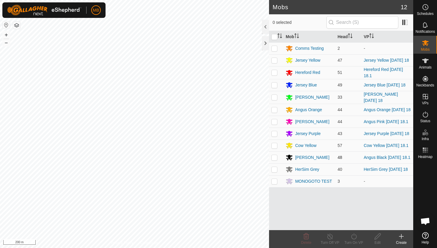
click at [275, 159] on p-checkbox at bounding box center [275, 157] width 6 height 5
checkbox input "true"
click at [352, 237] on icon at bounding box center [354, 235] width 7 height 7
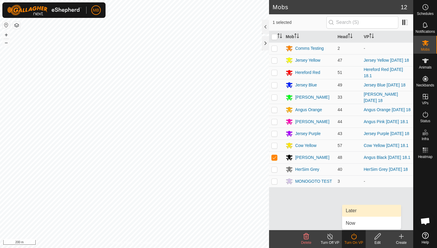
click at [362, 209] on link "Later" at bounding box center [371, 210] width 59 height 12
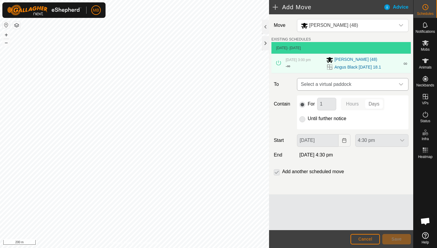
click at [400, 84] on icon "dropdown trigger" at bounding box center [401, 84] width 4 height 2
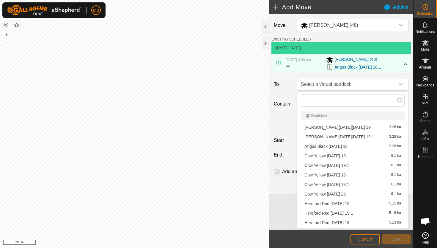
click at [365, 128] on li "[PERSON_NAME][DATE][DATE] 19 3.28 ha" at bounding box center [353, 127] width 104 height 9
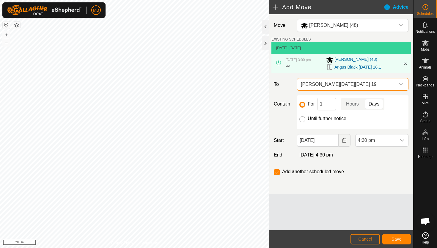
click at [304, 119] on input "Until further notice" at bounding box center [303, 119] width 6 height 6
radio input "true"
checkbox input "false"
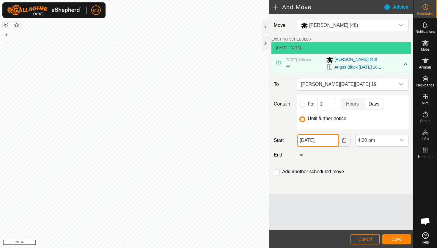
click at [330, 142] on input "[DATE]" at bounding box center [317, 140] width 41 height 12
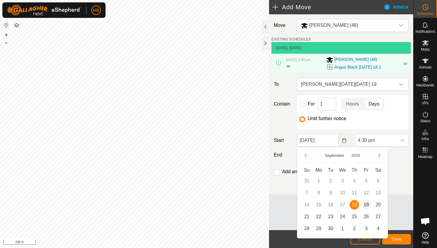
click at [367, 203] on span "19" at bounding box center [367, 205] width 10 height 10
type input "[DATE]"
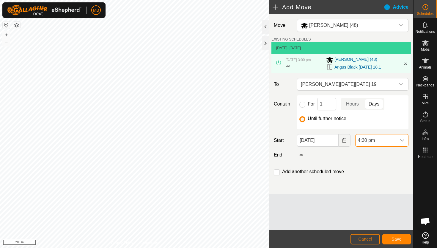
click at [391, 138] on span "4:30 pm" at bounding box center [376, 140] width 41 height 12
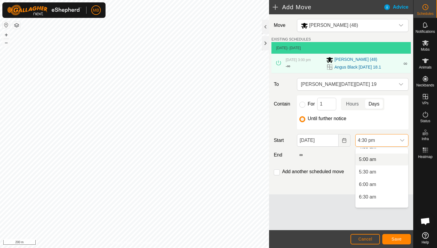
scroll to position [118, 0]
click at [383, 173] on li "5:30 am" at bounding box center [382, 173] width 53 height 12
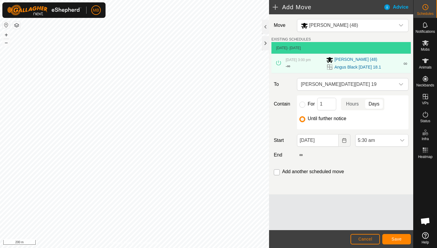
click at [277, 173] on input "checkbox" at bounding box center [277, 172] width 6 height 6
checkbox input "true"
click at [393, 239] on span "Save" at bounding box center [397, 238] width 10 height 5
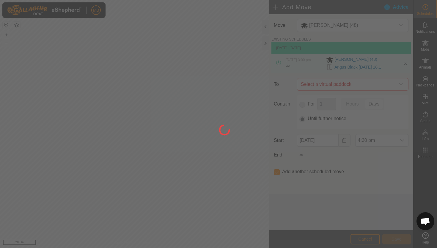
type input "[DATE]"
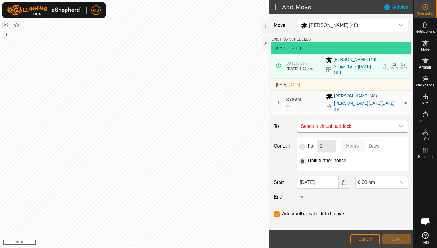
click at [399, 124] on icon "dropdown trigger" at bounding box center [401, 126] width 5 height 5
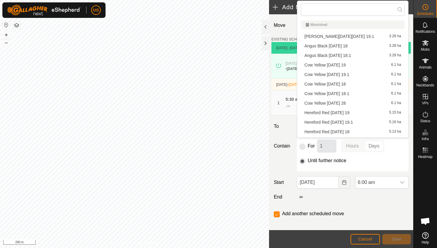
click at [349, 37] on li "Angus [DATE][DATE] 19.1 3.28 ha" at bounding box center [353, 36] width 104 height 9
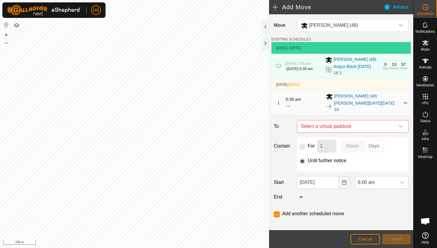
checkbox input "false"
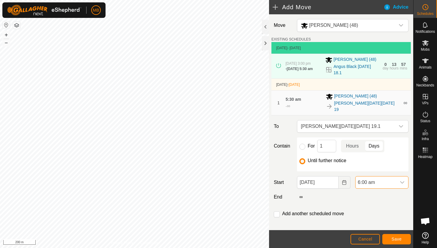
click at [382, 180] on span "6:00 am" at bounding box center [376, 182] width 41 height 12
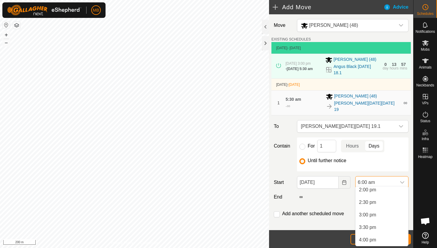
scroll to position [353, 0]
click at [379, 214] on li "3:00 pm" at bounding box center [382, 214] width 53 height 12
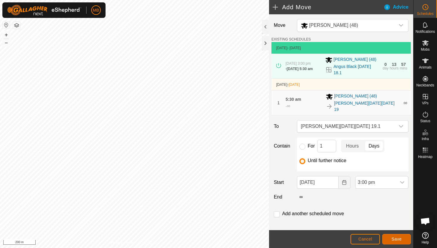
click at [398, 239] on span "Save" at bounding box center [397, 238] width 10 height 5
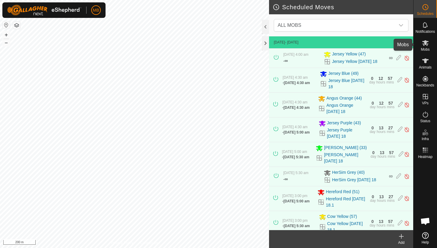
click at [425, 45] on icon at bounding box center [425, 42] width 7 height 7
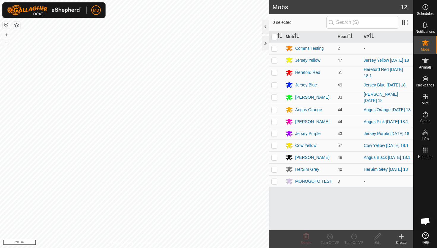
click at [276, 171] on p-checkbox at bounding box center [275, 169] width 6 height 5
checkbox input "true"
click at [353, 234] on icon at bounding box center [353, 236] width 5 height 6
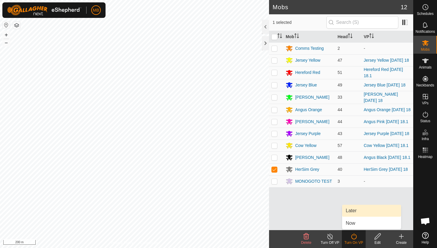
click at [357, 210] on link "Later" at bounding box center [371, 210] width 59 height 12
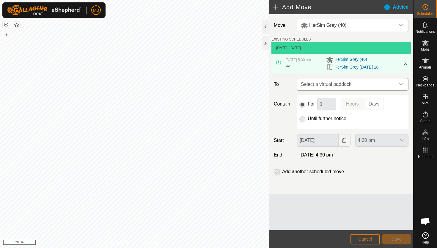
click at [400, 83] on icon "dropdown trigger" at bounding box center [401, 84] width 5 height 5
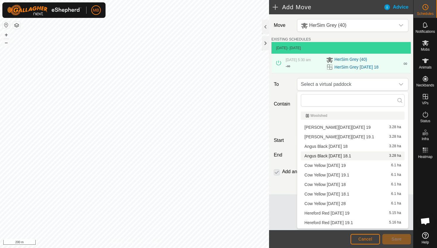
scroll to position [37, 0]
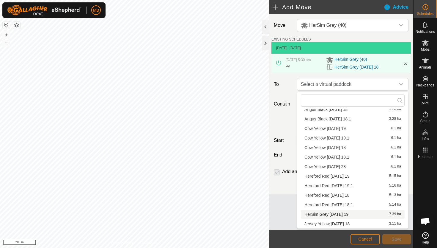
click at [350, 214] on li "HerSim Grey [DATE] 19 7.39 ha" at bounding box center [353, 213] width 104 height 9
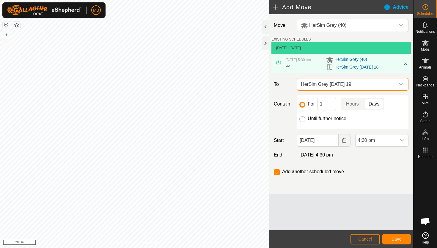
click at [304, 119] on input "Until further notice" at bounding box center [303, 119] width 6 height 6
radio input "true"
checkbox input "false"
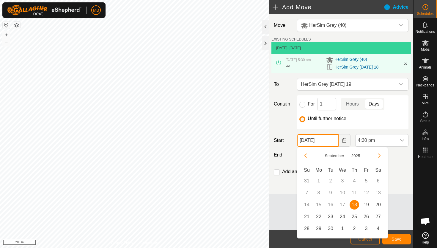
click at [331, 140] on input "[DATE]" at bounding box center [317, 140] width 41 height 12
click at [366, 204] on span "19" at bounding box center [367, 205] width 10 height 10
type input "[DATE]"
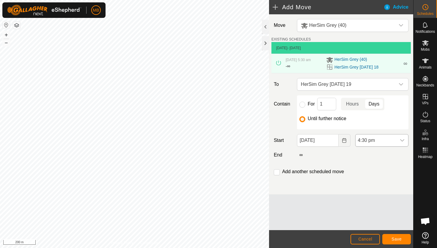
click at [395, 141] on span "4:30 pm" at bounding box center [376, 140] width 41 height 12
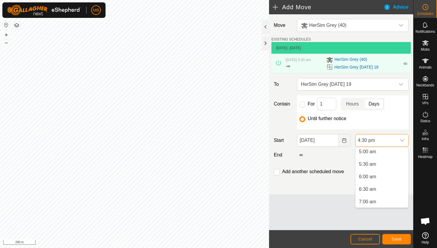
scroll to position [126, 0]
click at [389, 166] on li "5:30 am" at bounding box center [382, 165] width 53 height 12
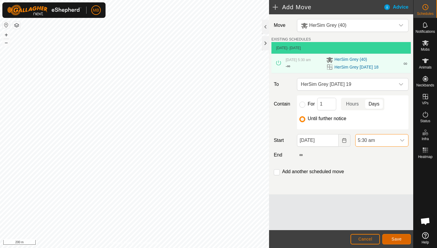
click at [401, 238] on span "Save" at bounding box center [397, 238] width 10 height 5
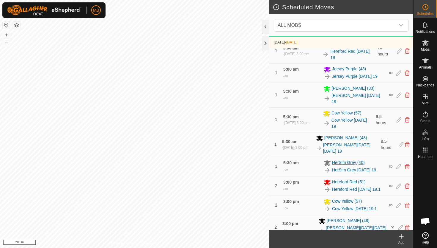
scroll to position [307, 0]
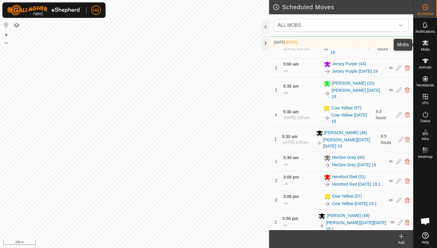
click at [425, 44] on icon at bounding box center [426, 43] width 7 height 6
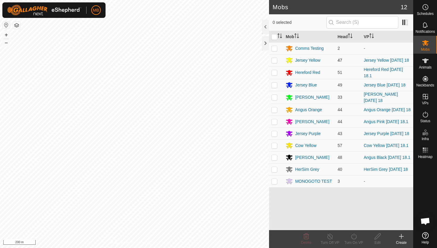
click at [276, 61] on p-checkbox at bounding box center [275, 60] width 6 height 5
checkbox input "true"
click at [354, 236] on icon at bounding box center [354, 235] width 7 height 7
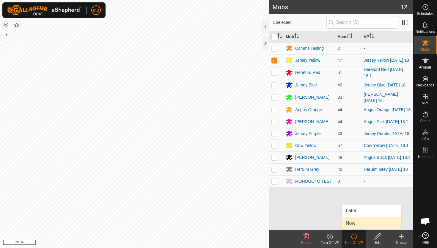
click at [351, 224] on link "Now" at bounding box center [371, 223] width 59 height 12
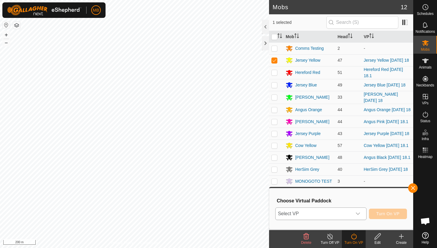
click at [357, 213] on icon "dropdown trigger" at bounding box center [358, 213] width 5 height 5
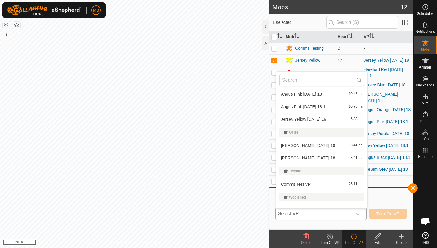
scroll to position [143, 0]
click at [322, 118] on li "Jersey Yellow Friday 19 6.83 ha" at bounding box center [322, 119] width 92 height 12
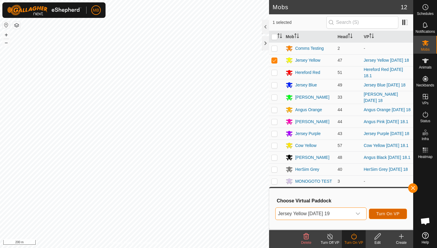
click at [393, 212] on span "Turn On VP" at bounding box center [388, 213] width 23 height 5
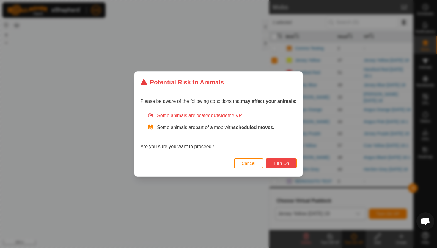
click at [286, 162] on span "Turn On" at bounding box center [281, 163] width 16 height 5
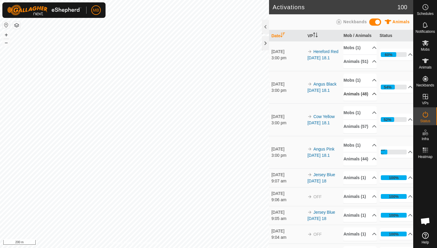
scroll to position [36, 0]
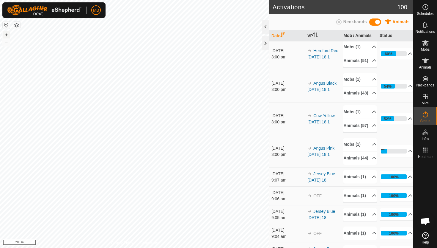
click at [6, 33] on button "+" at bounding box center [6, 34] width 7 height 7
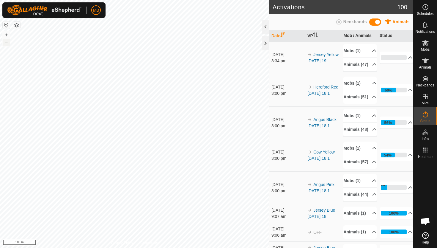
click at [4, 43] on button "–" at bounding box center [6, 42] width 7 height 7
click at [427, 61] on icon at bounding box center [426, 60] width 7 height 5
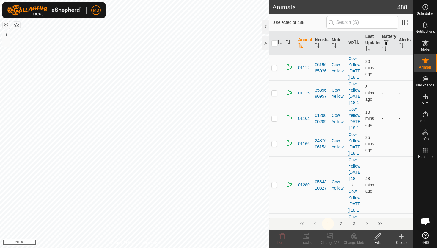
click at [264, 29] on div at bounding box center [265, 27] width 7 height 14
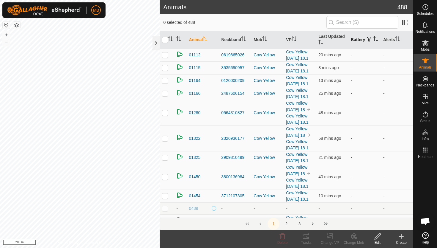
click at [374, 41] on icon "Activate to sort" at bounding box center [376, 38] width 5 height 5
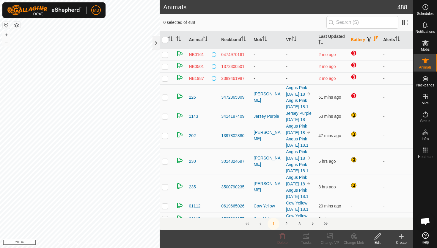
click at [399, 40] on icon "Activate to sort" at bounding box center [397, 38] width 5 height 5
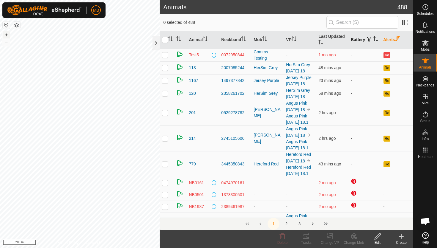
click at [4, 37] on button "+" at bounding box center [6, 34] width 7 height 7
click at [360, 26] on input "text" at bounding box center [363, 22] width 72 height 12
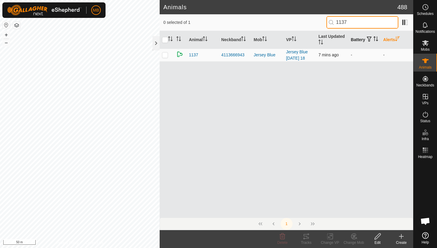
type input "1137"
click at [166, 56] on p-checkbox at bounding box center [165, 54] width 6 height 5
checkbox input "true"
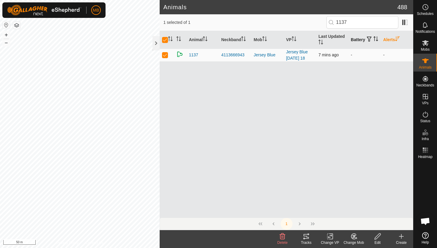
click at [166, 56] on p-checkbox at bounding box center [165, 54] width 6 height 5
checkbox input "false"
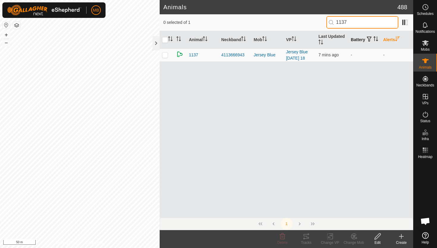
click at [379, 22] on input "1137" at bounding box center [363, 22] width 72 height 12
type input "1158"
click at [165, 57] on p-checkbox at bounding box center [165, 54] width 6 height 5
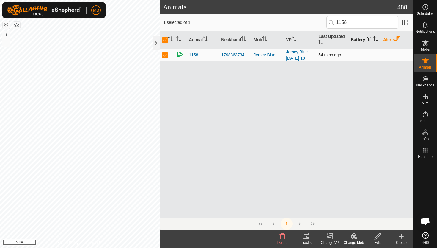
checkbox input "true"
click at [165, 57] on p-checkbox at bounding box center [165, 54] width 6 height 5
checkbox input "false"
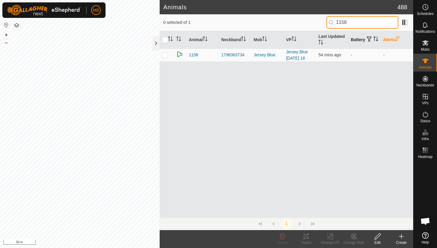
click at [365, 22] on input "1158" at bounding box center [363, 22] width 72 height 12
type input "1182"
click at [165, 54] on p-checkbox at bounding box center [165, 54] width 6 height 5
checkbox input "true"
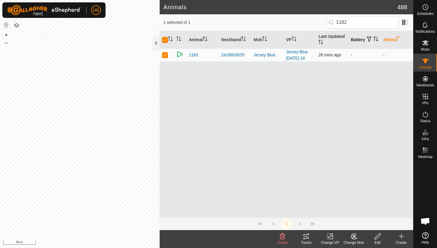
click at [165, 54] on p-checkbox at bounding box center [165, 54] width 6 height 5
checkbox input "false"
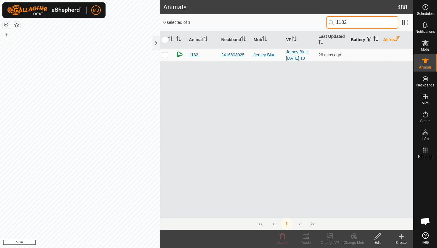
click at [378, 23] on input "1182" at bounding box center [363, 22] width 72 height 12
type input "1"
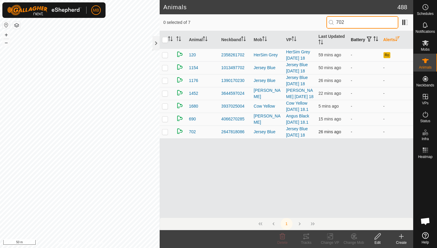
type input "702"
click at [166, 132] on p-checkbox at bounding box center [165, 131] width 6 height 5
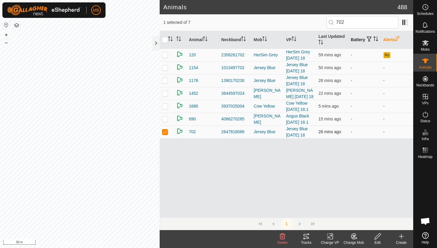
click at [166, 132] on p-checkbox at bounding box center [165, 131] width 6 height 5
checkbox input "false"
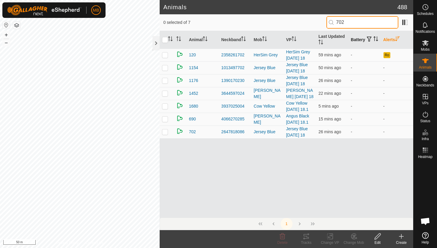
click at [363, 24] on input "702" at bounding box center [363, 22] width 72 height 12
type input "7"
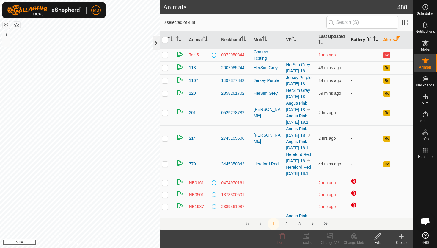
click at [157, 43] on div at bounding box center [156, 43] width 7 height 14
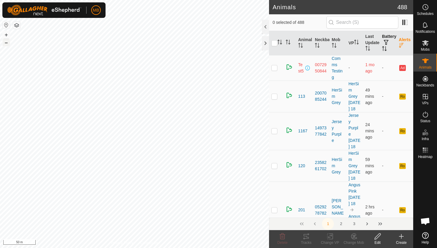
click at [7, 40] on button "–" at bounding box center [6, 42] width 7 height 7
